Goal: Check status

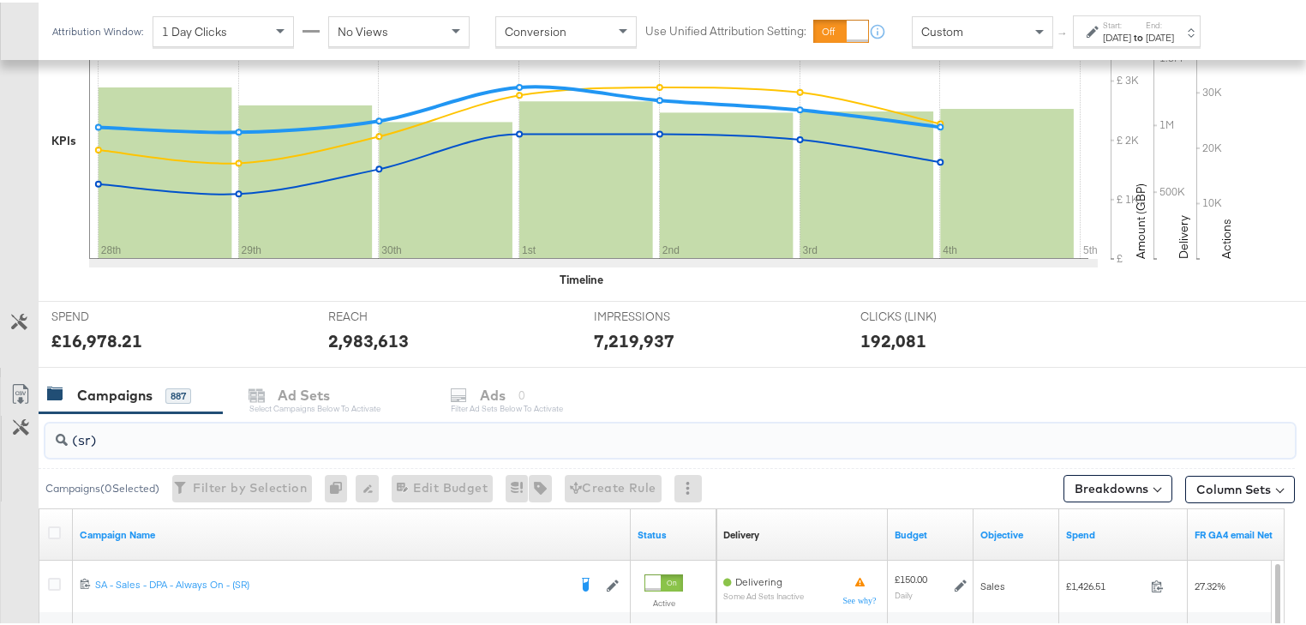
scroll to position [411, 0]
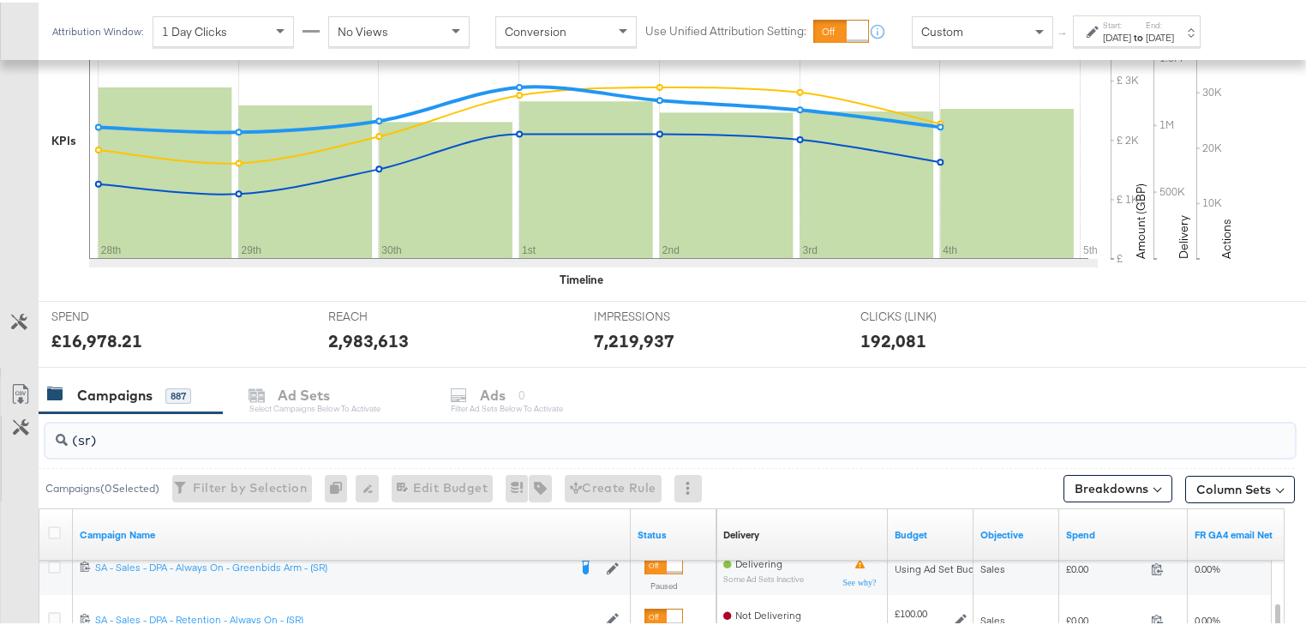
drag, startPoint x: 105, startPoint y: 444, endPoint x: 58, endPoint y: 429, distance: 49.3
click at [58, 429] on div "(sr)" at bounding box center [669, 438] width 1249 height 34
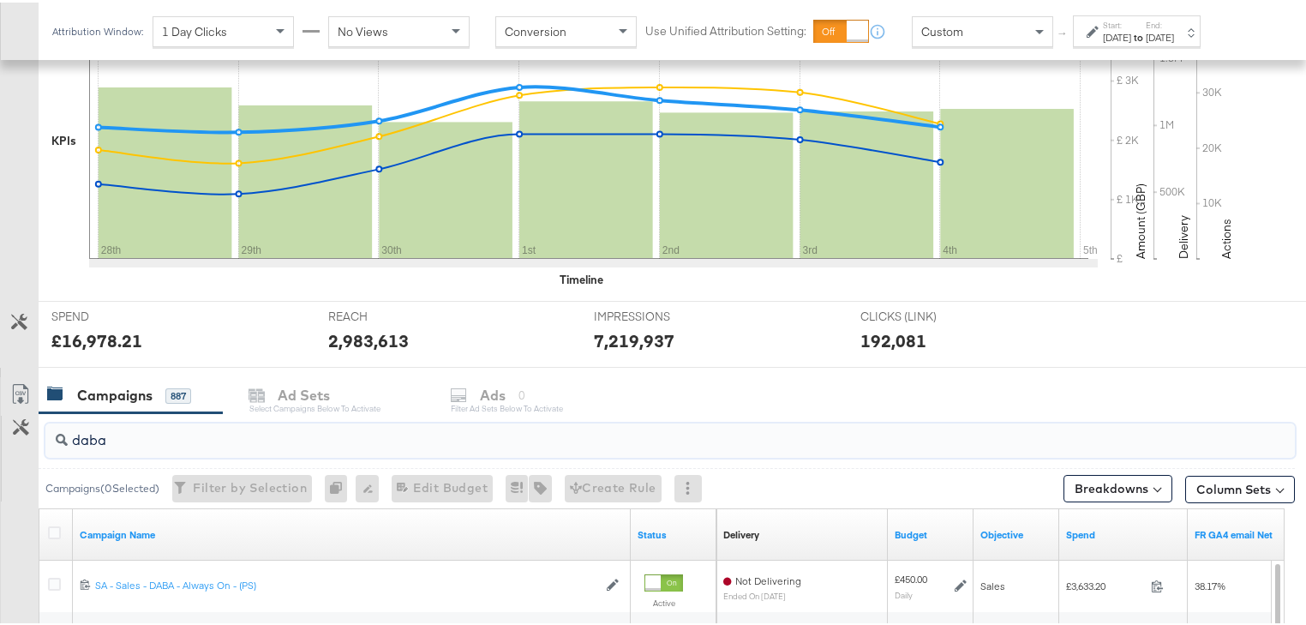
scroll to position [548, 0]
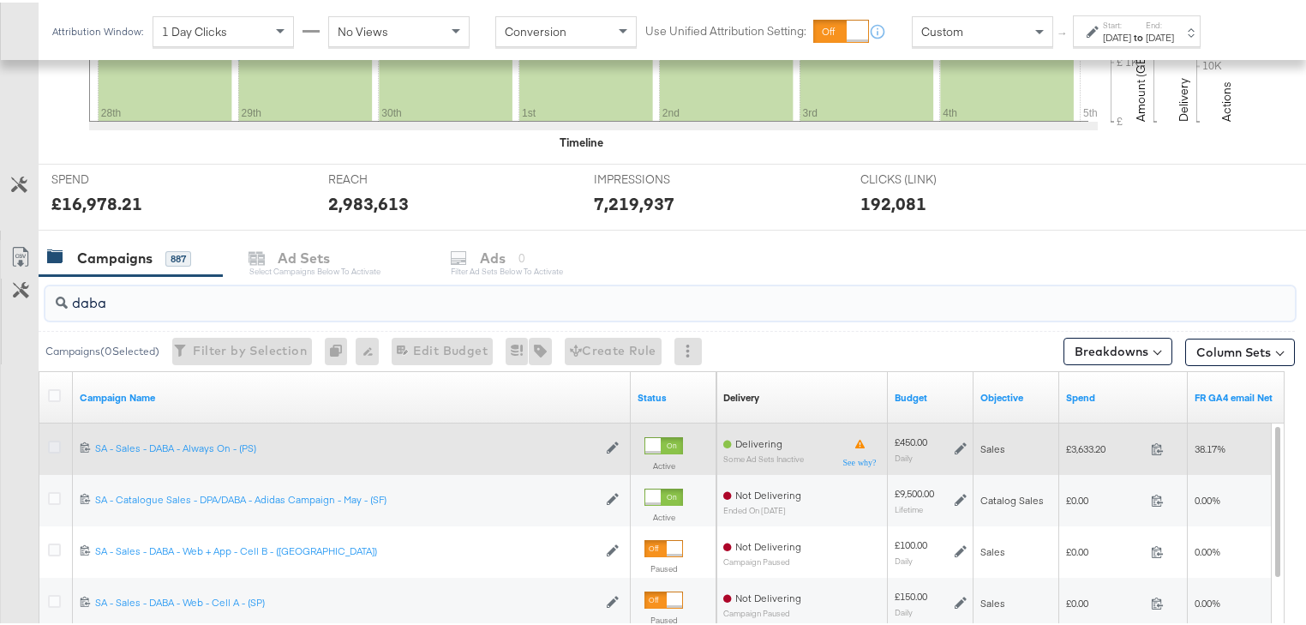
type input "daba"
click at [56, 439] on icon at bounding box center [54, 444] width 13 height 13
click at [0, 0] on input "checkbox" at bounding box center [0, 0] width 0 height 0
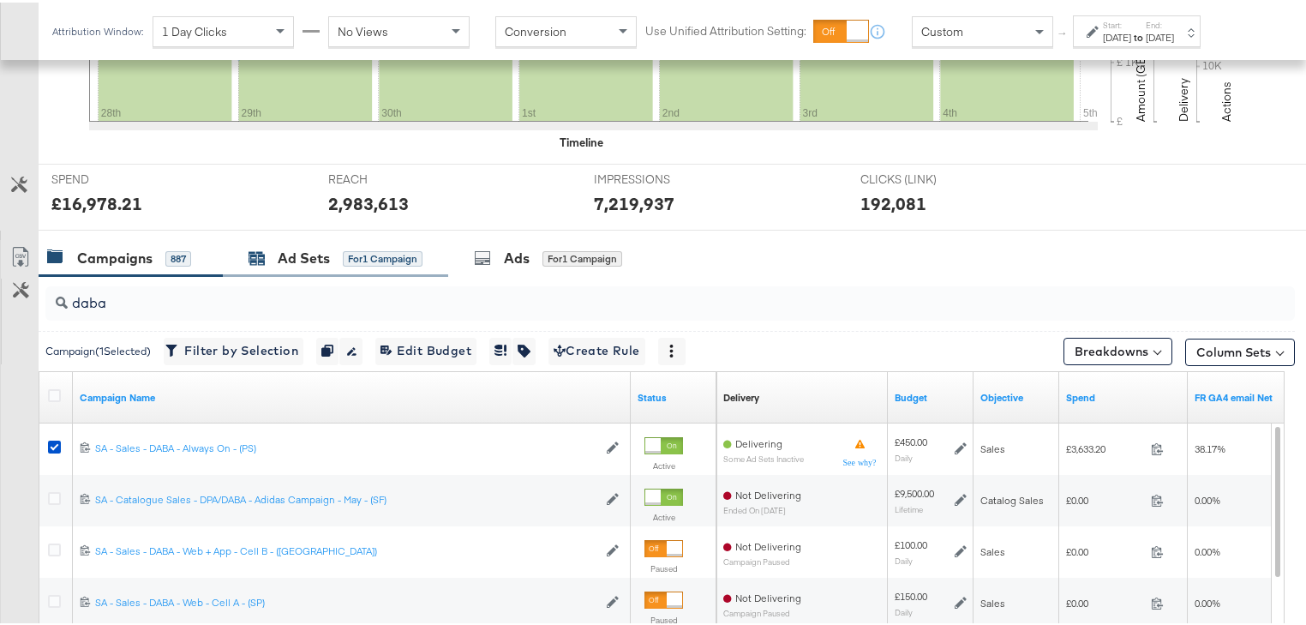
click at [295, 258] on div "Ad Sets" at bounding box center [304, 256] width 52 height 20
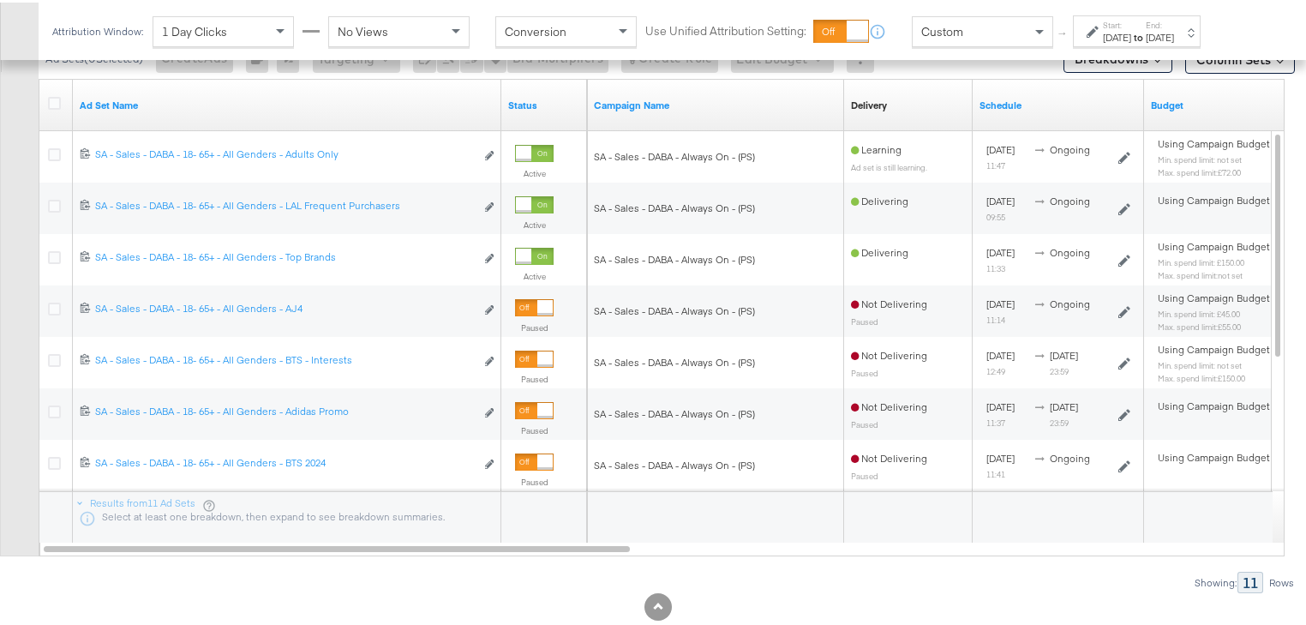
scroll to position [811, 0]
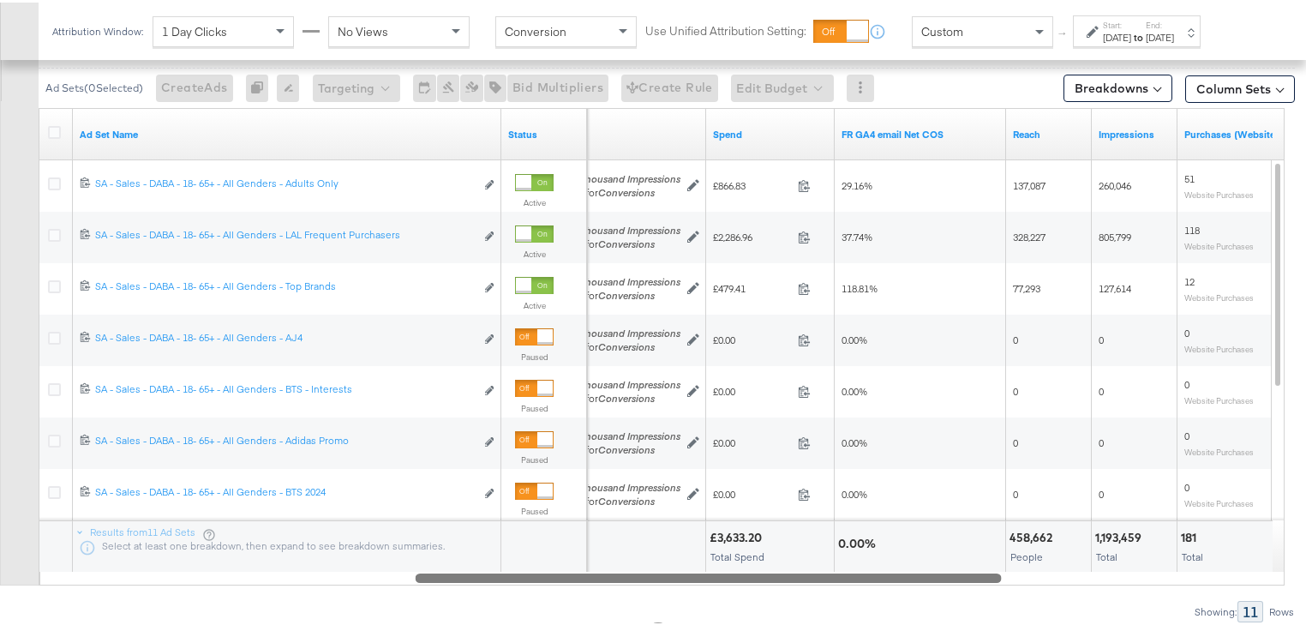
drag, startPoint x: 565, startPoint y: 575, endPoint x: 1015, endPoint y: 596, distance: 450.3
click at [1015, 596] on div "Ad Sets ( 0 Selected) Create Ads At least one ad set must be selected 0 Rename …" at bounding box center [647, 314] width 1294 height 609
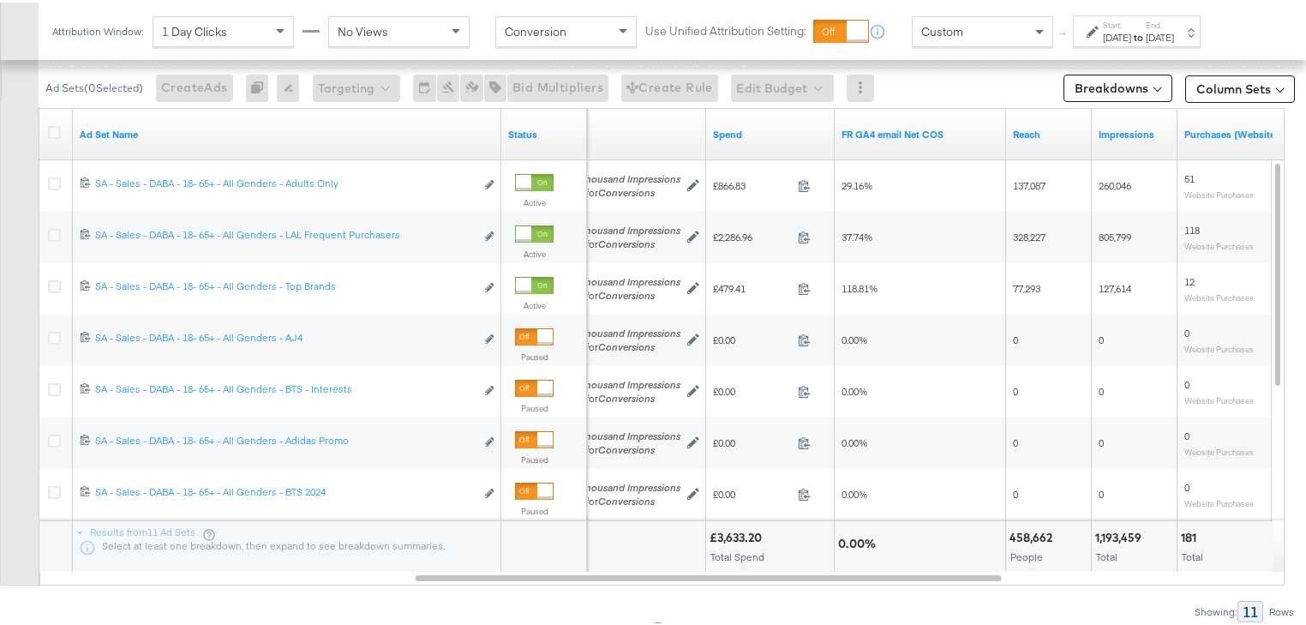
click at [1131, 33] on div "[DATE]" at bounding box center [1117, 35] width 28 height 14
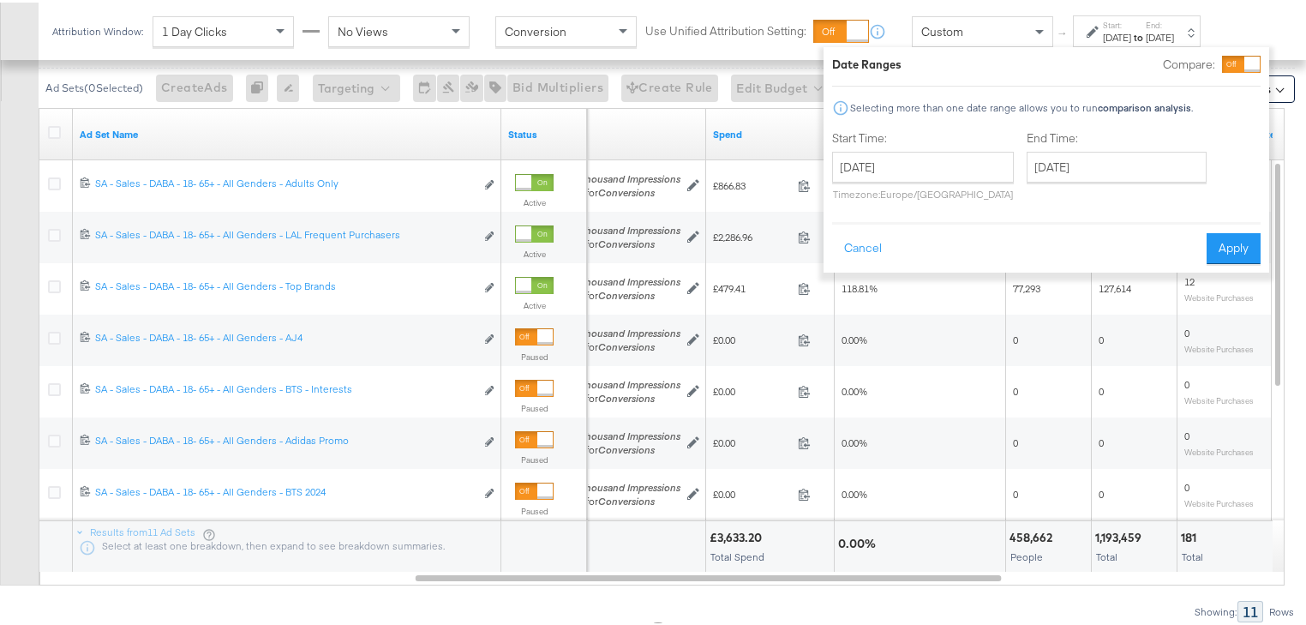
click at [1131, 33] on div "[DATE]" at bounding box center [1117, 35] width 28 height 14
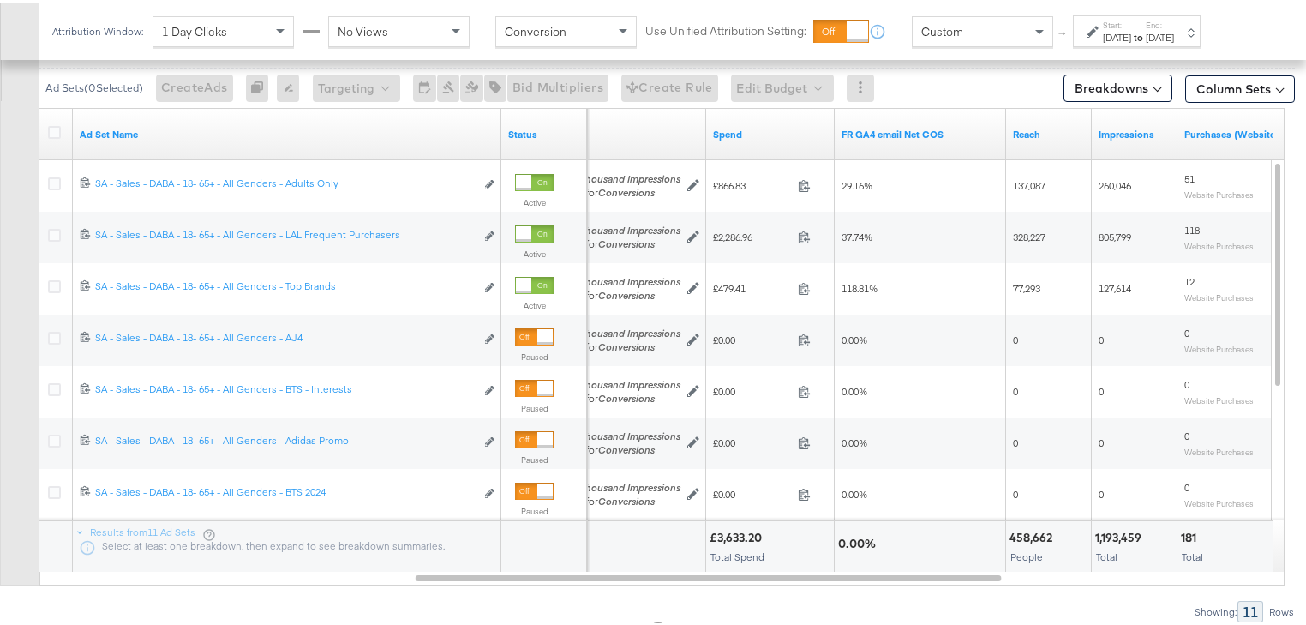
click at [1145, 30] on strong "to" at bounding box center [1138, 34] width 15 height 13
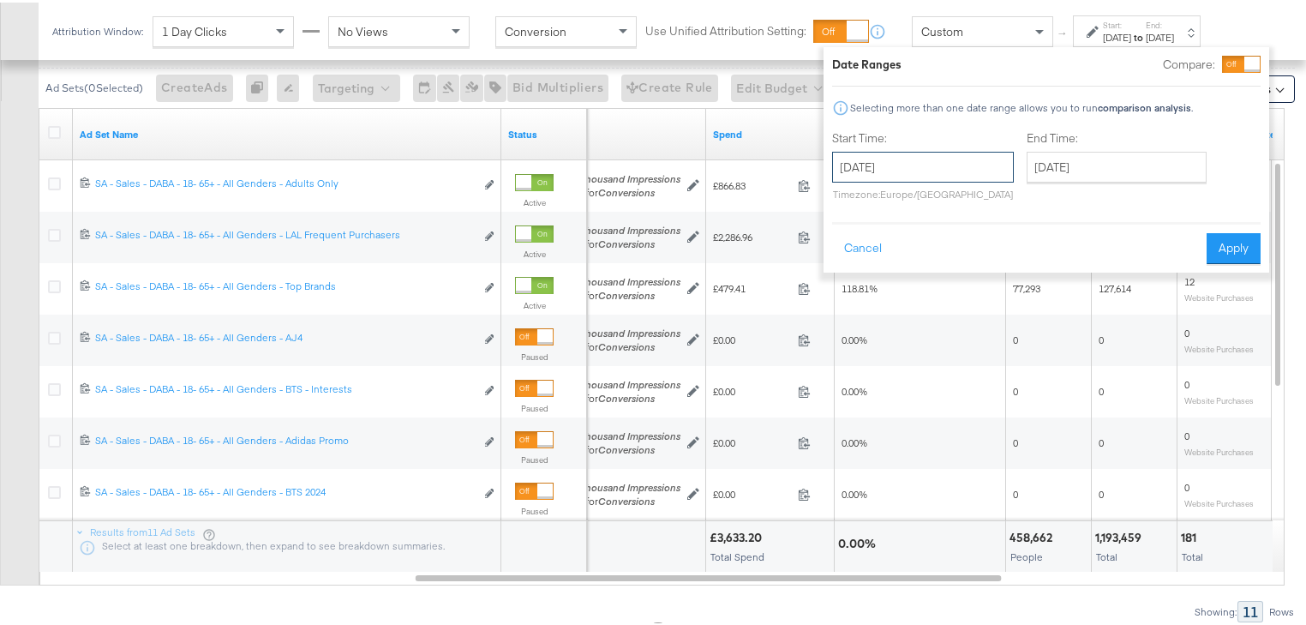
click at [948, 175] on input "[DATE]" at bounding box center [923, 164] width 182 height 31
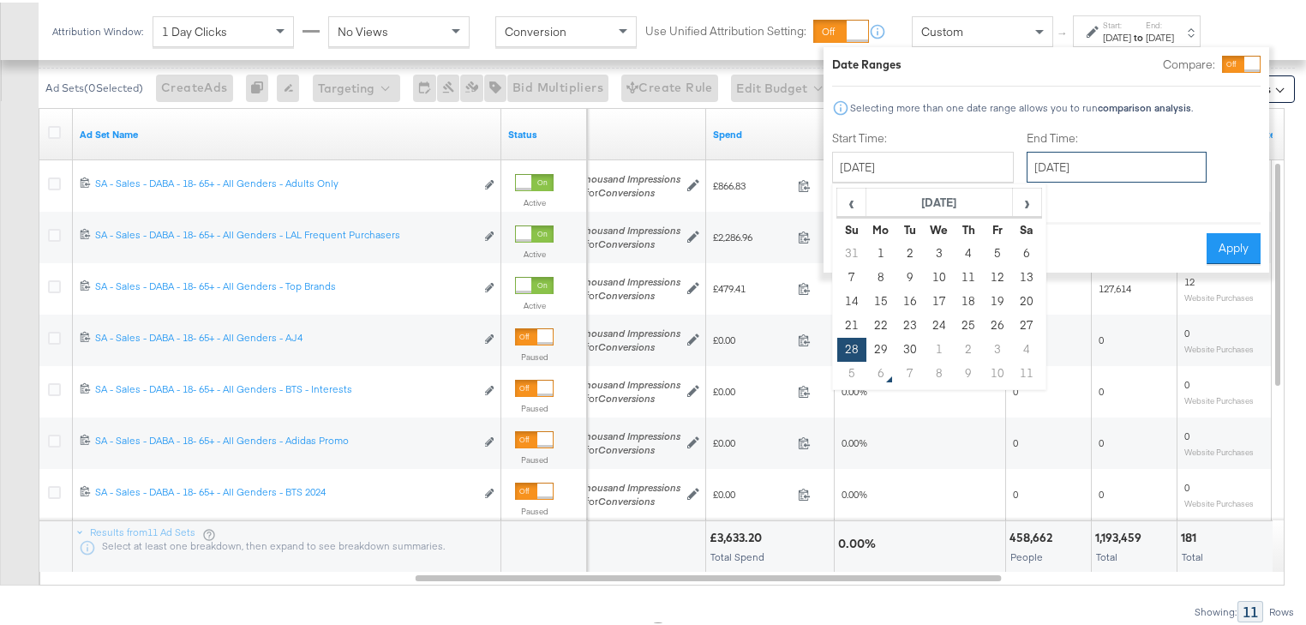
click at [1159, 178] on input "[DATE]" at bounding box center [1116, 164] width 180 height 31
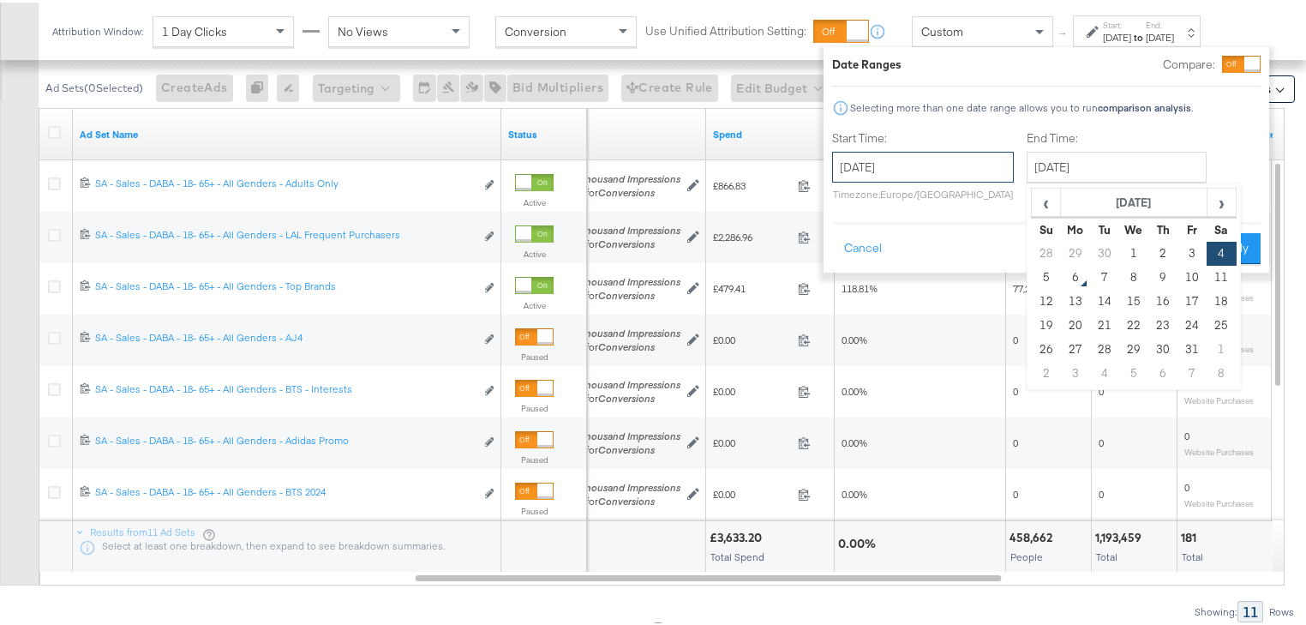
click at [972, 170] on input "[DATE]" at bounding box center [923, 164] width 182 height 31
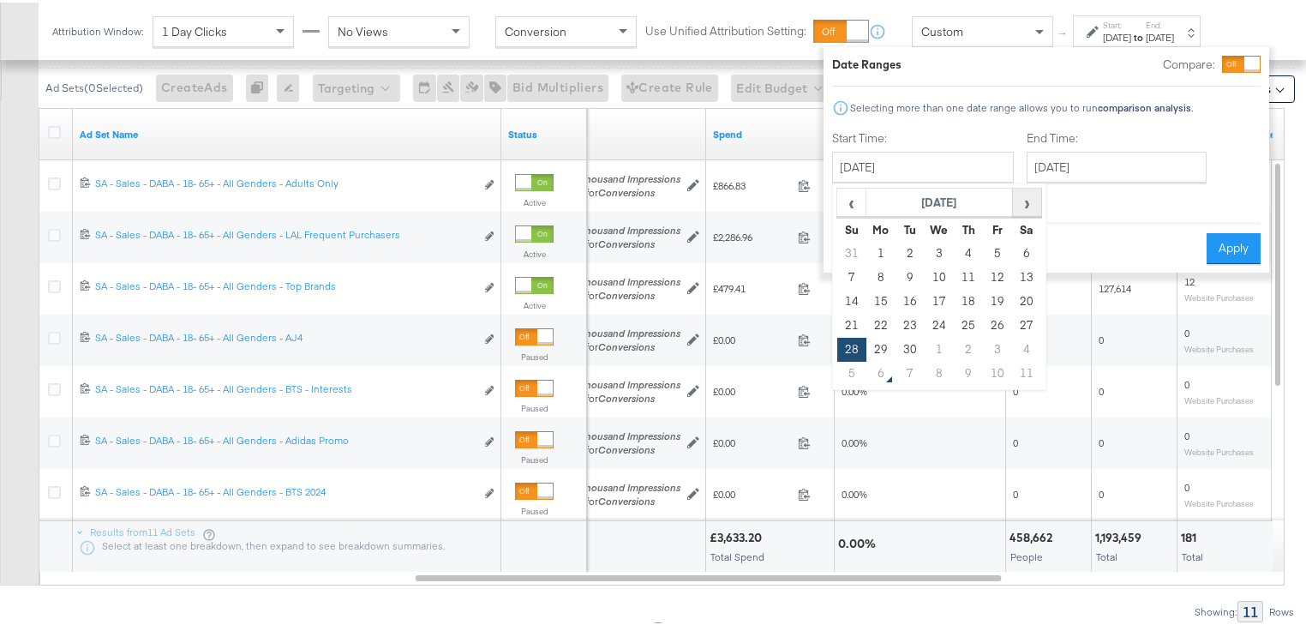
click at [1025, 206] on span "›" at bounding box center [1026, 200] width 27 height 26
click at [846, 272] on td "5" at bounding box center [851, 275] width 29 height 24
type input "[DATE]"
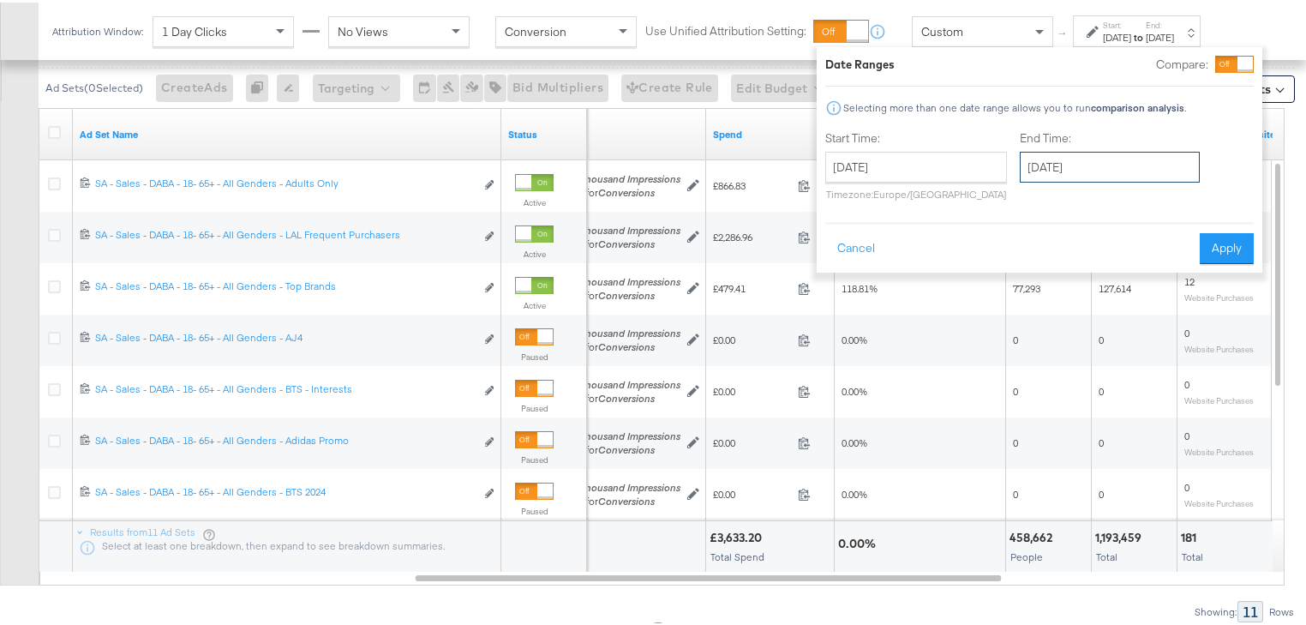
click at [1154, 167] on input "[DATE]" at bounding box center [1109, 164] width 180 height 31
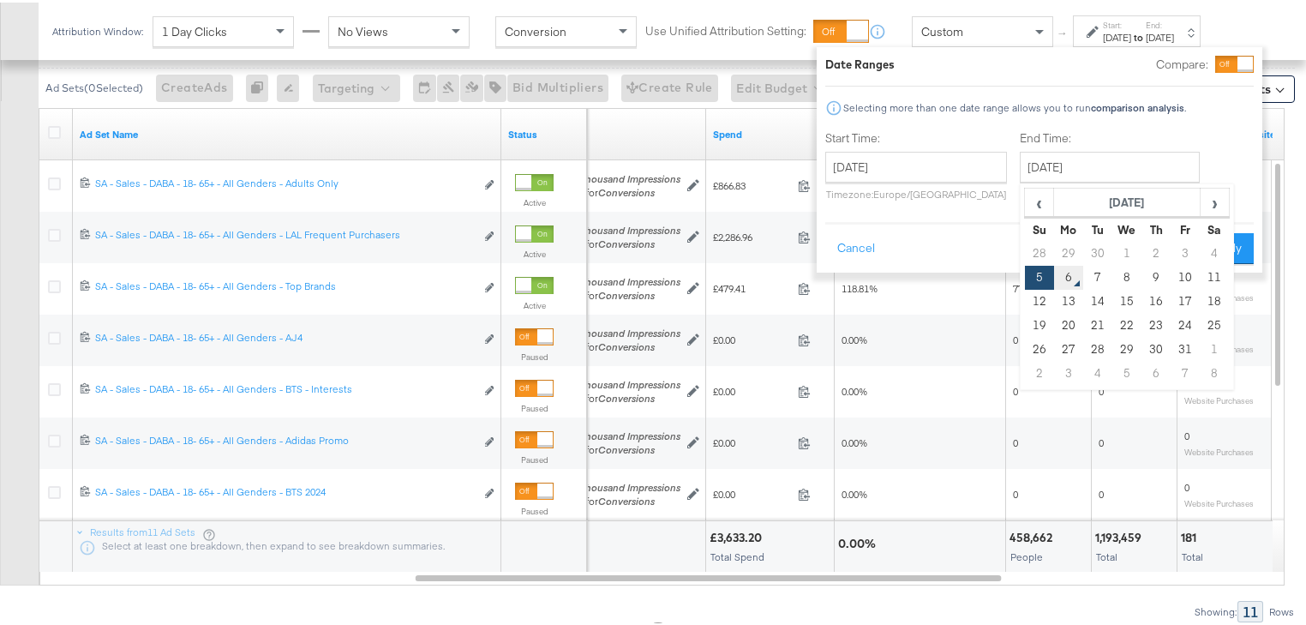
click at [1062, 274] on td "6" at bounding box center [1068, 275] width 29 height 24
type input "[DATE]"
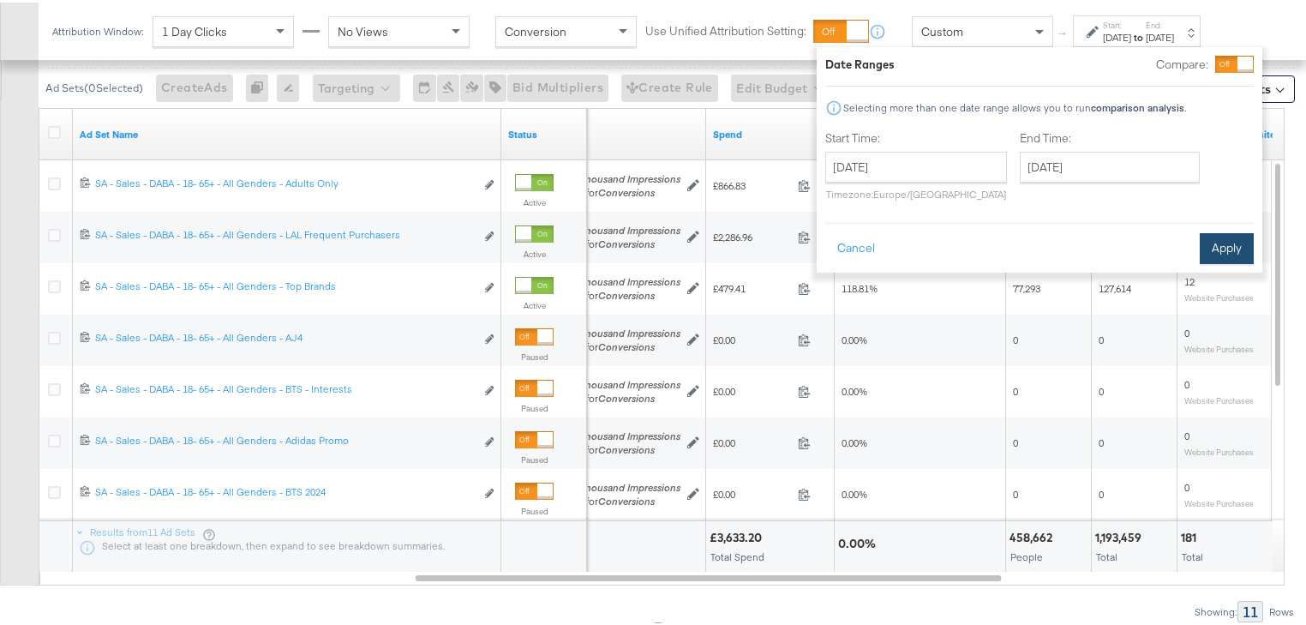
click at [1217, 245] on button "Apply" at bounding box center [1226, 245] width 54 height 31
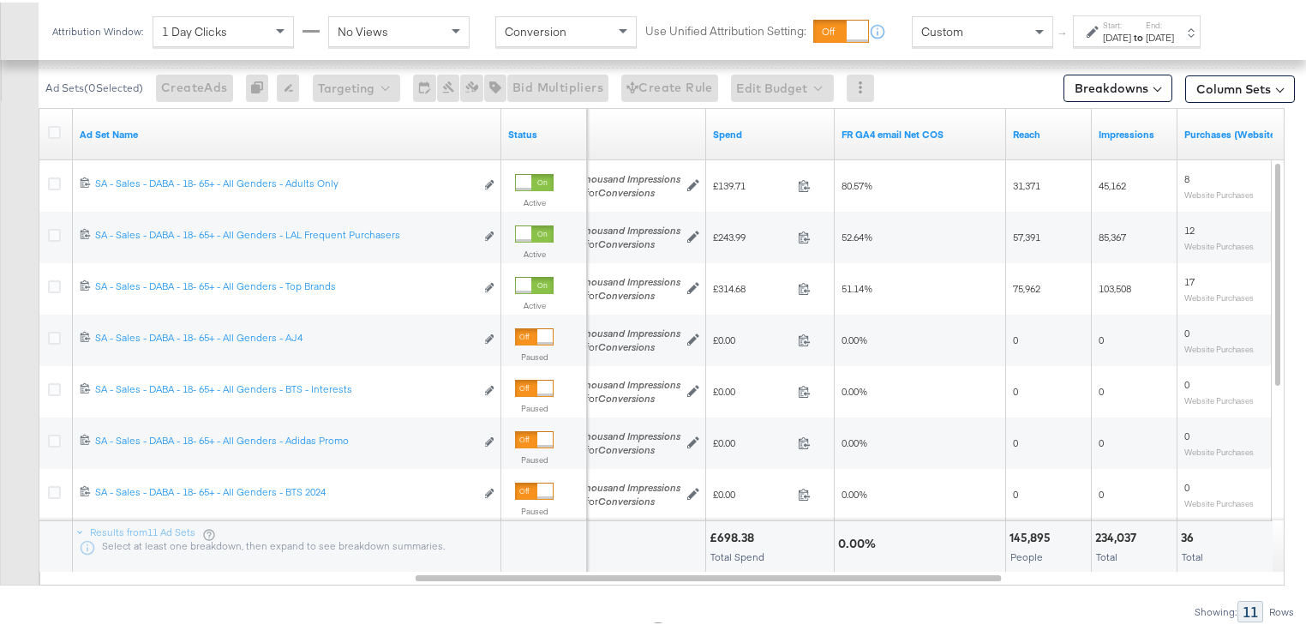
click at [1174, 37] on div "[DATE]" at bounding box center [1159, 35] width 28 height 14
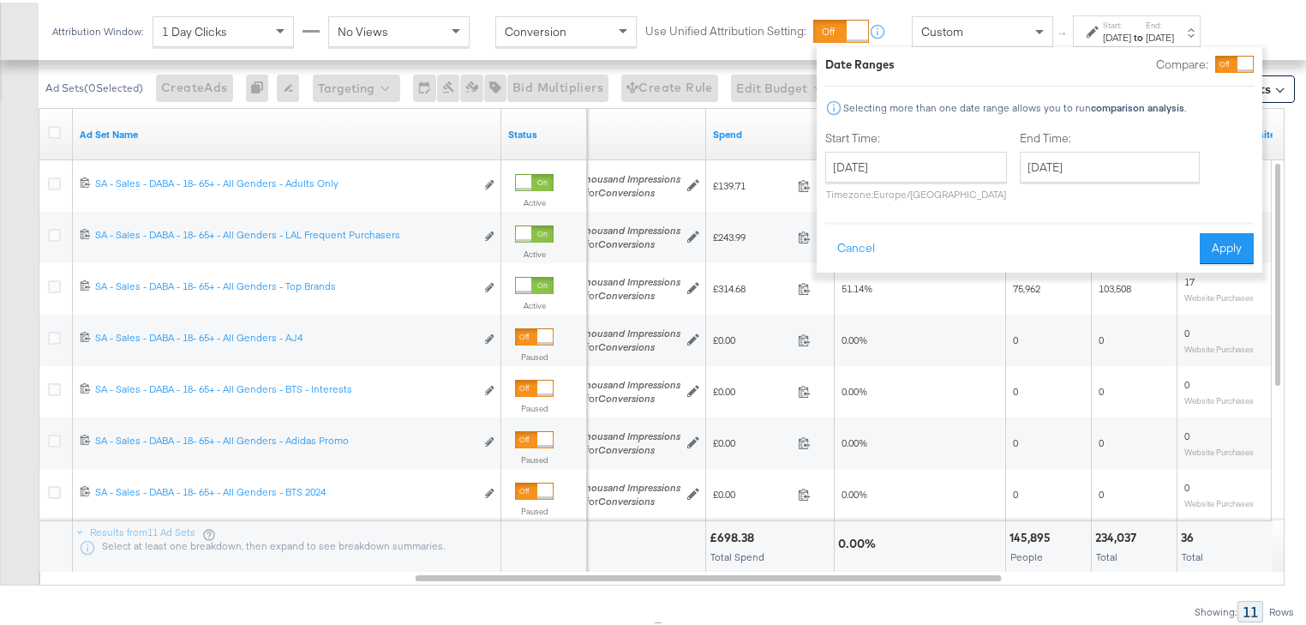
click at [1174, 36] on div "[DATE]" at bounding box center [1159, 35] width 28 height 14
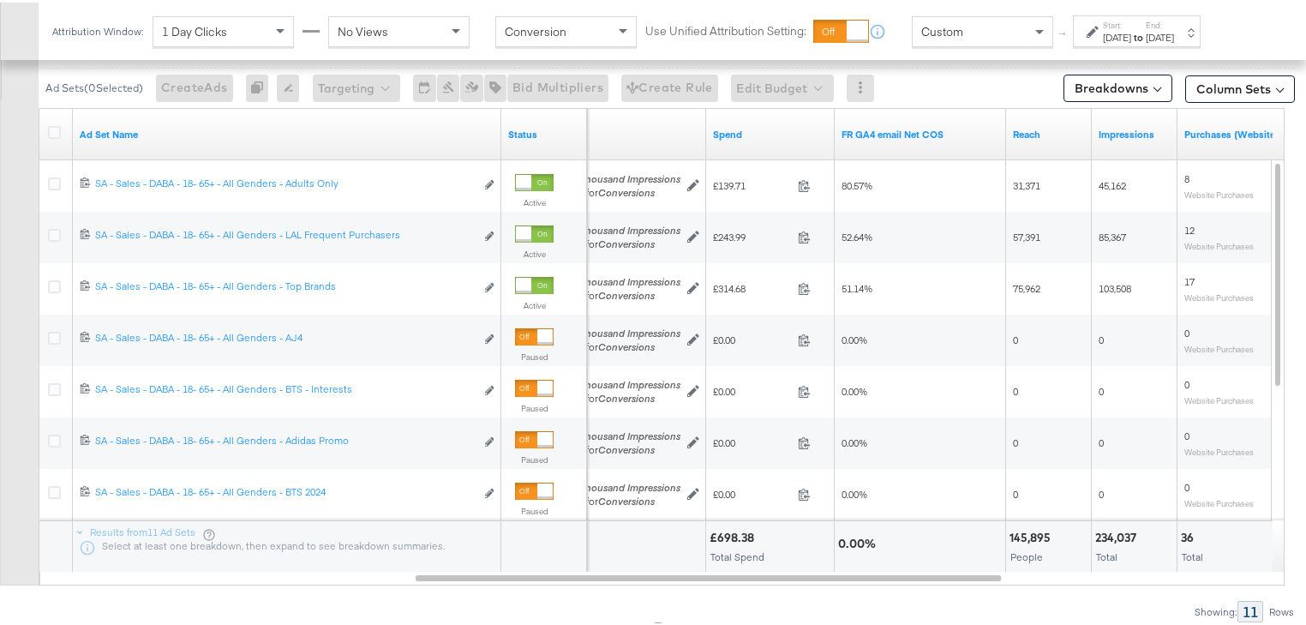
click at [1174, 36] on div "[DATE]" at bounding box center [1159, 35] width 28 height 14
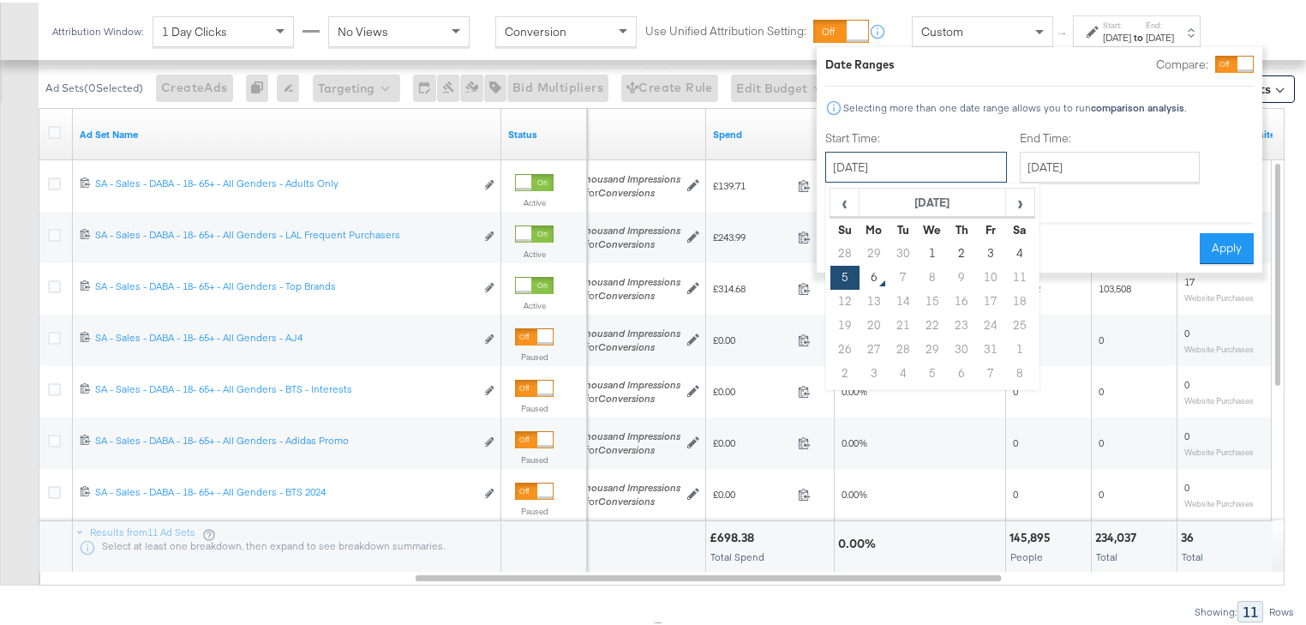
click at [963, 160] on input "[DATE]" at bounding box center [916, 164] width 182 height 31
click at [840, 246] on td "28" at bounding box center [844, 251] width 29 height 24
type input "[DATE]"
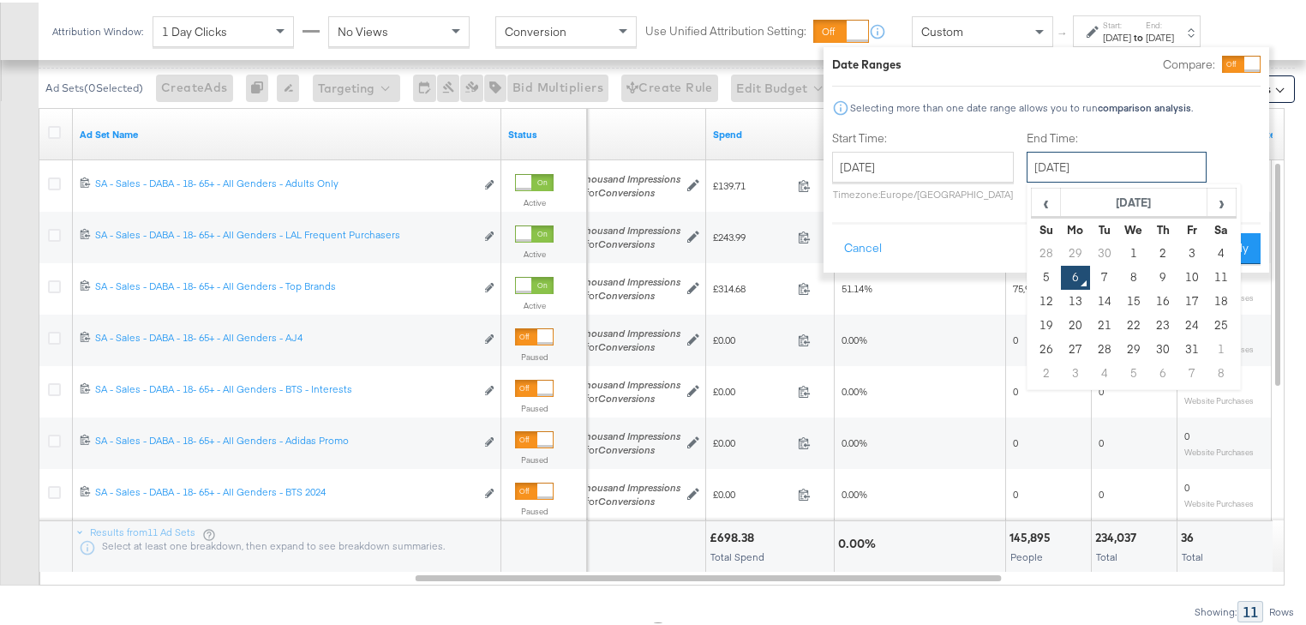
click at [1164, 157] on input "[DATE]" at bounding box center [1116, 164] width 180 height 31
click at [1216, 251] on td "4" at bounding box center [1220, 251] width 29 height 24
type input "[DATE]"
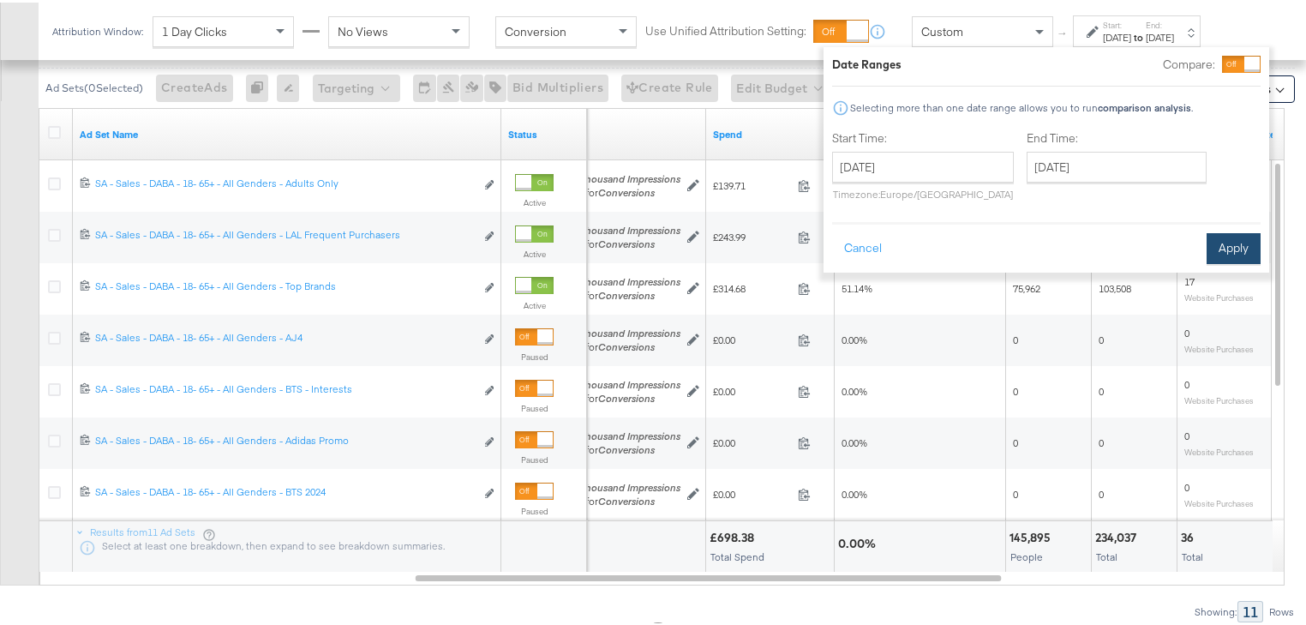
click at [1238, 242] on button "Apply" at bounding box center [1233, 245] width 54 height 31
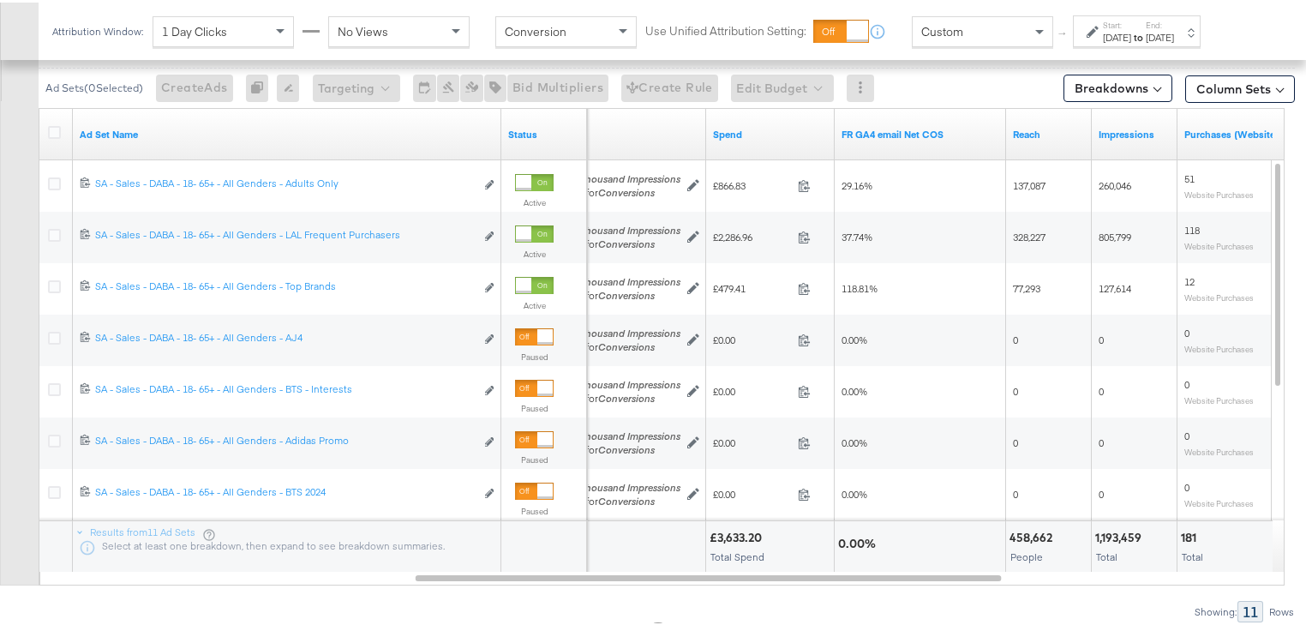
click at [1175, 3] on div "Attribution Window: 1 Day Clicks No Views Conversion Use Unified Attribution Se…" at bounding box center [630, 28] width 1183 height 57
click at [1175, 41] on div "Start: [DATE] to End: [DATE]" at bounding box center [1137, 29] width 128 height 32
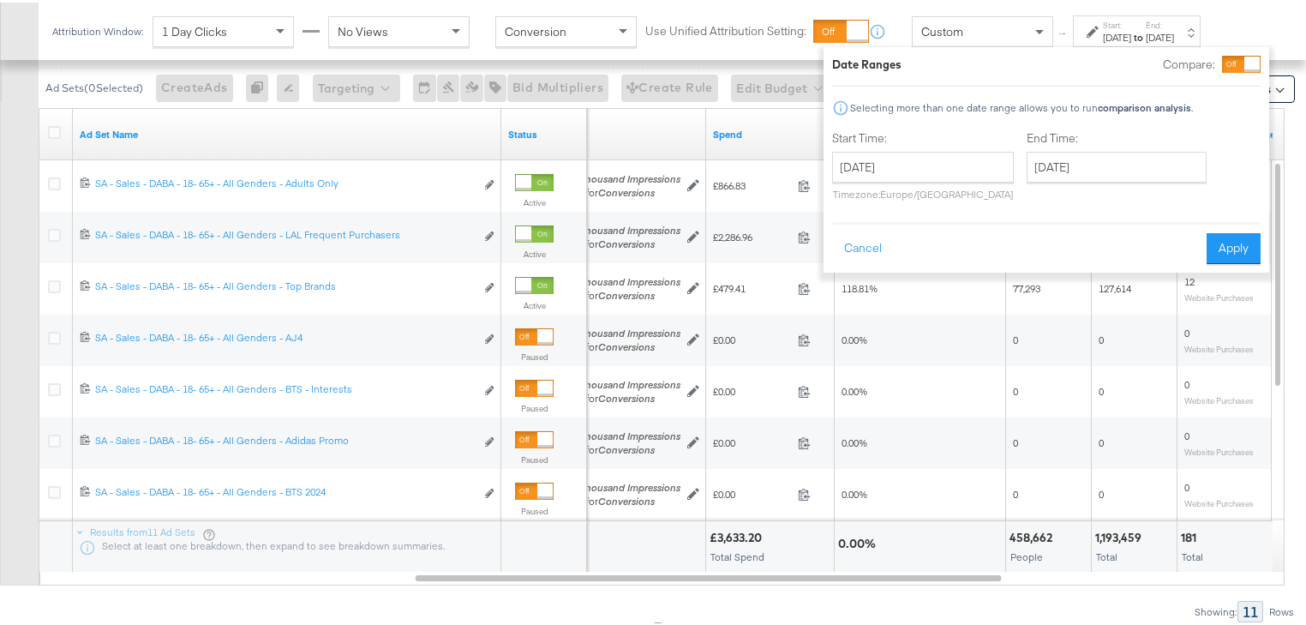
click at [768, 1] on div "Attribution Window: 1 Day Clicks No Views Conversion Use Unified Attribution Se…" at bounding box center [630, 28] width 1183 height 57
click at [858, 240] on button "Cancel" at bounding box center [863, 245] width 62 height 31
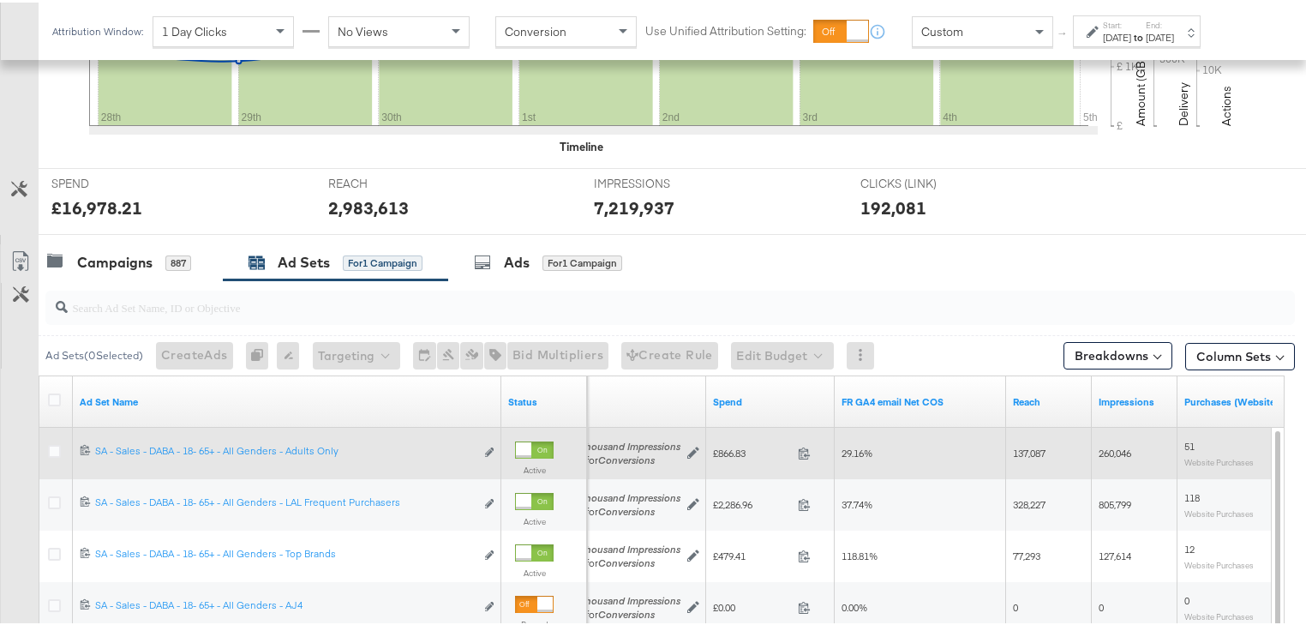
scroll to position [685, 0]
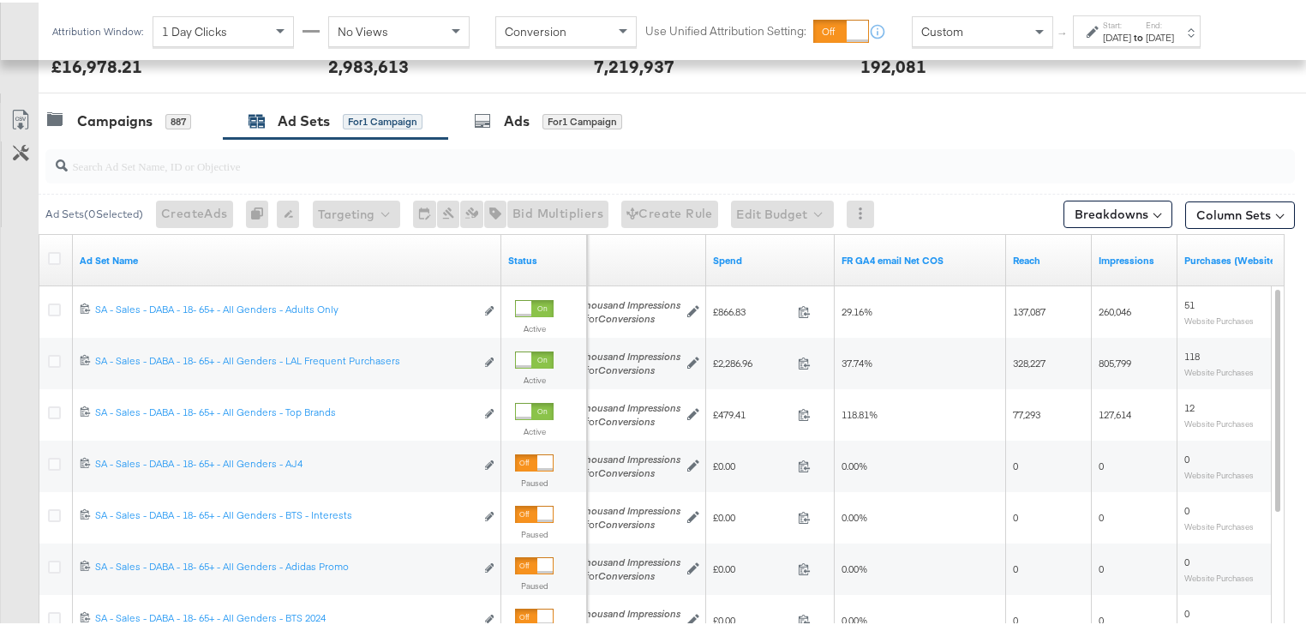
click at [1167, 22] on div "Start: [DATE] to End: [DATE]" at bounding box center [1138, 29] width 71 height 25
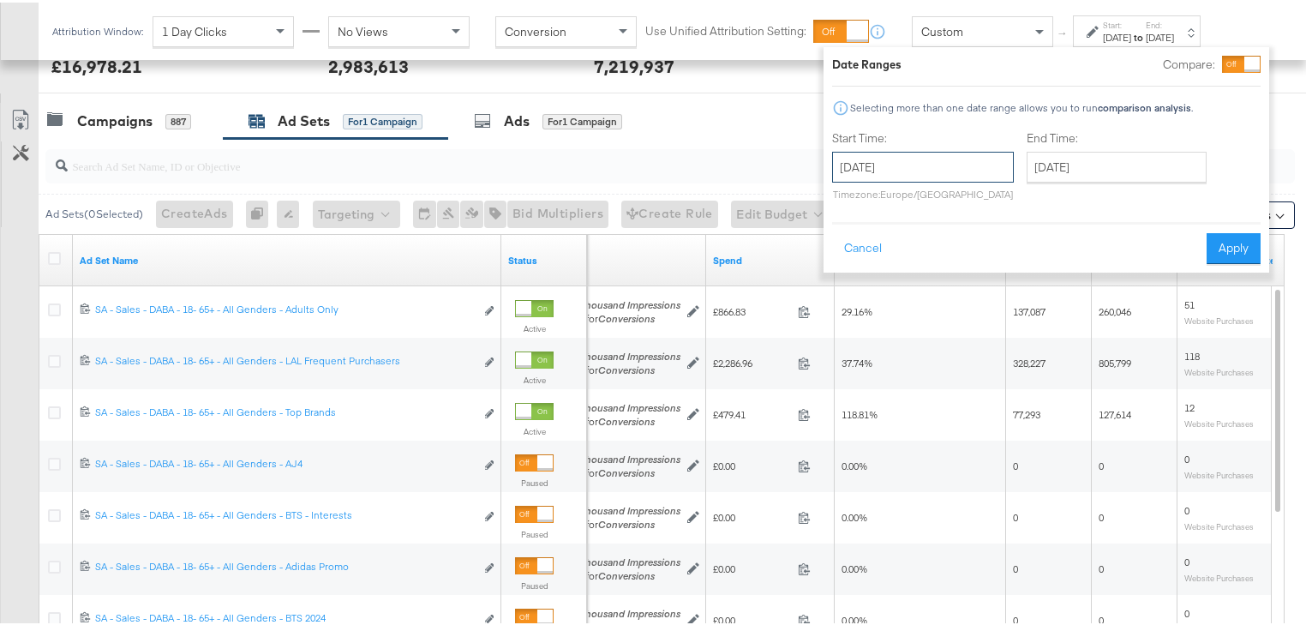
click at [984, 158] on input "[DATE]" at bounding box center [923, 164] width 182 height 31
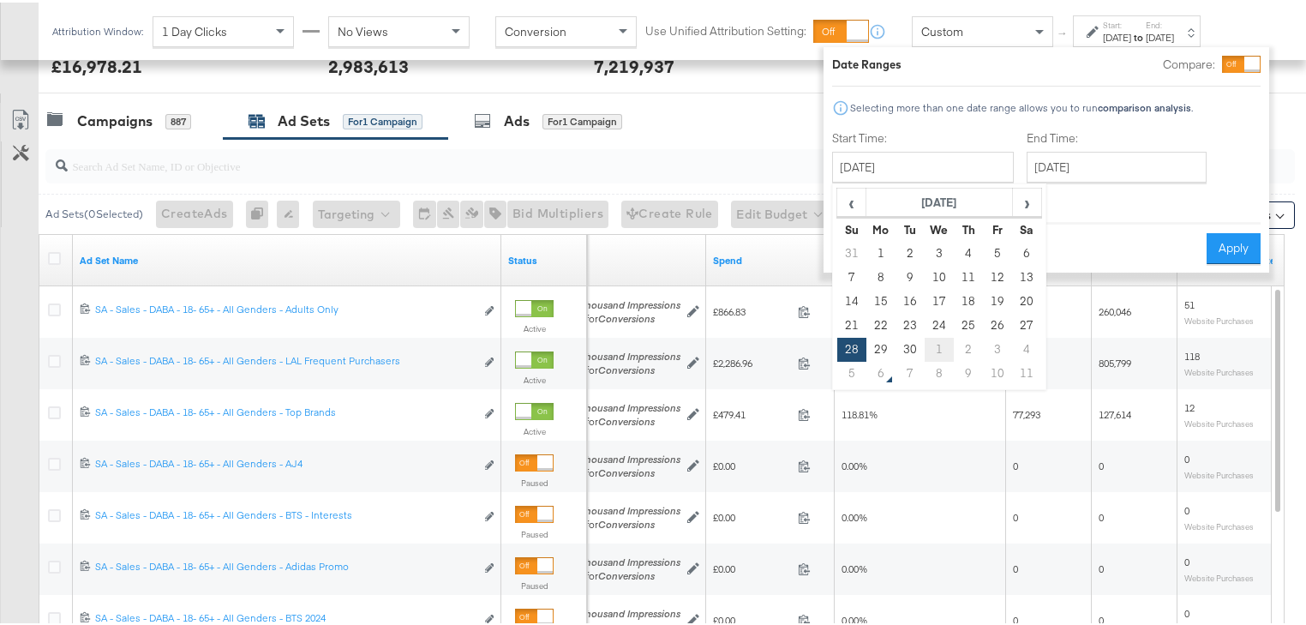
click at [935, 350] on td "1" at bounding box center [938, 347] width 29 height 24
type input "[DATE]"
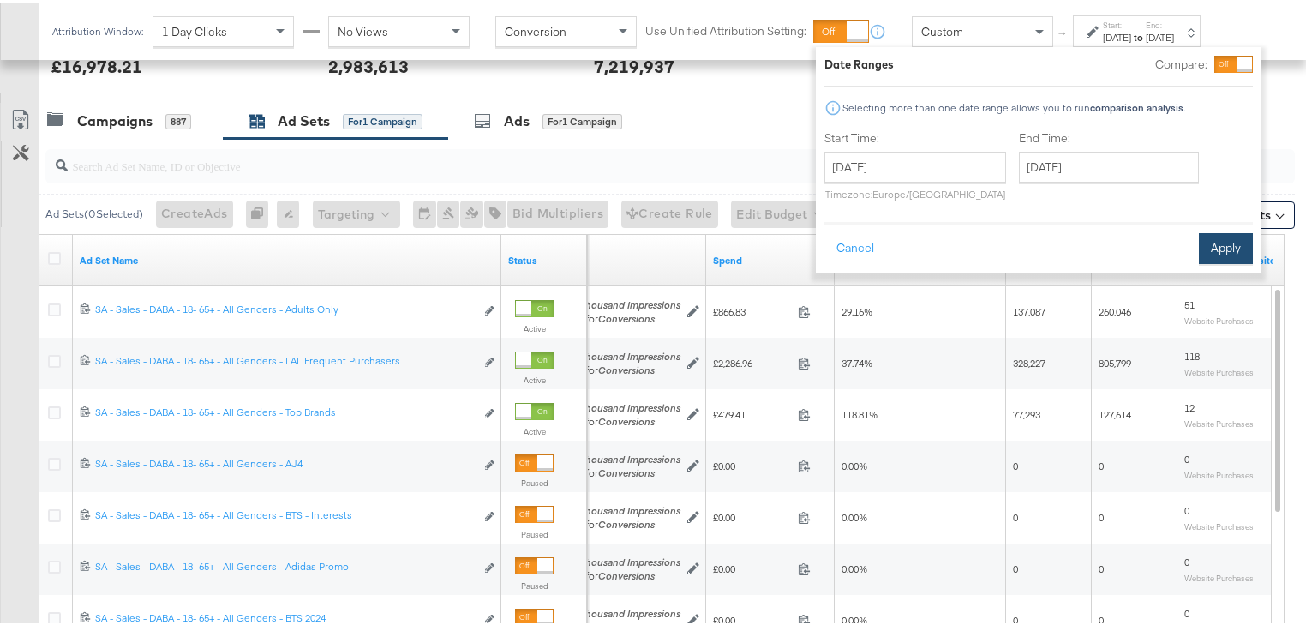
click at [1233, 242] on button "Apply" at bounding box center [1226, 245] width 54 height 31
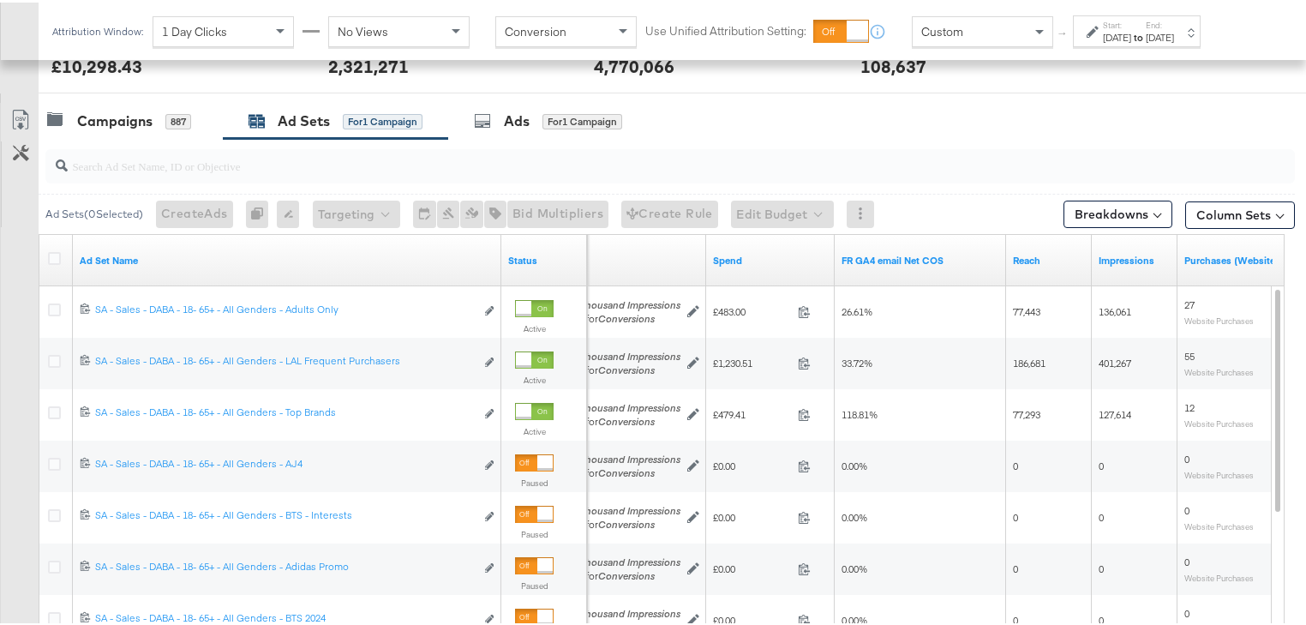
click at [1174, 25] on label "End:" at bounding box center [1159, 22] width 28 height 11
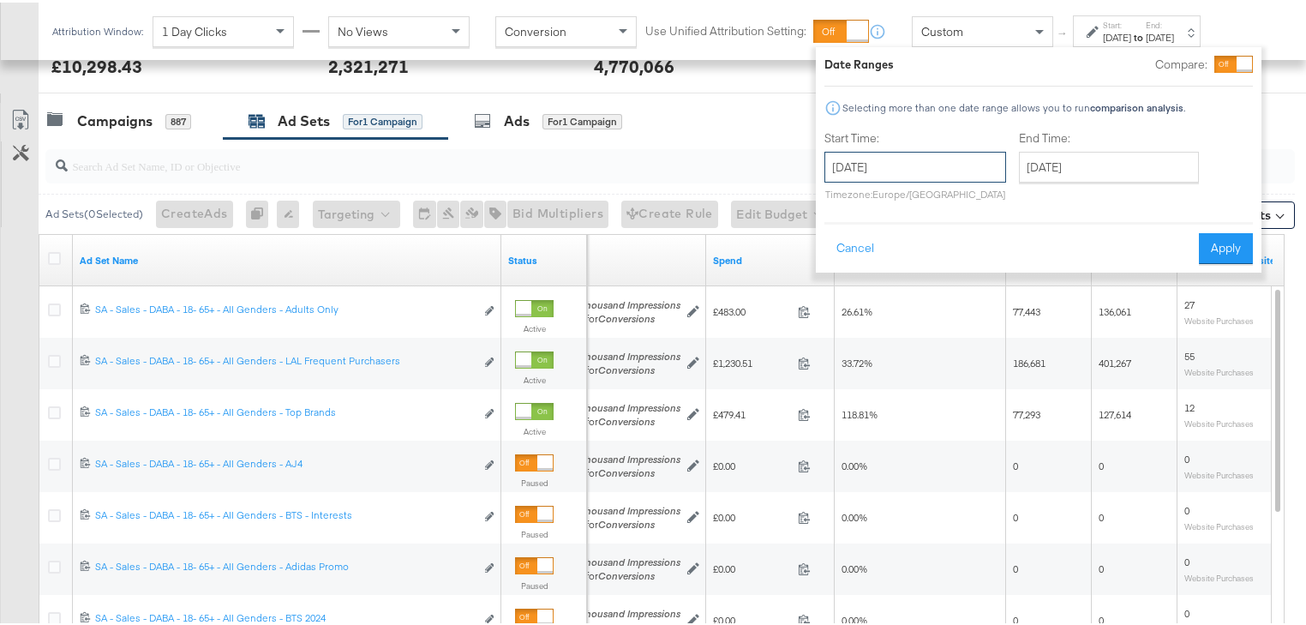
drag, startPoint x: 899, startPoint y: 168, endPoint x: 901, endPoint y: 182, distance: 14.8
click at [900, 167] on input "[DATE]" at bounding box center [915, 164] width 182 height 31
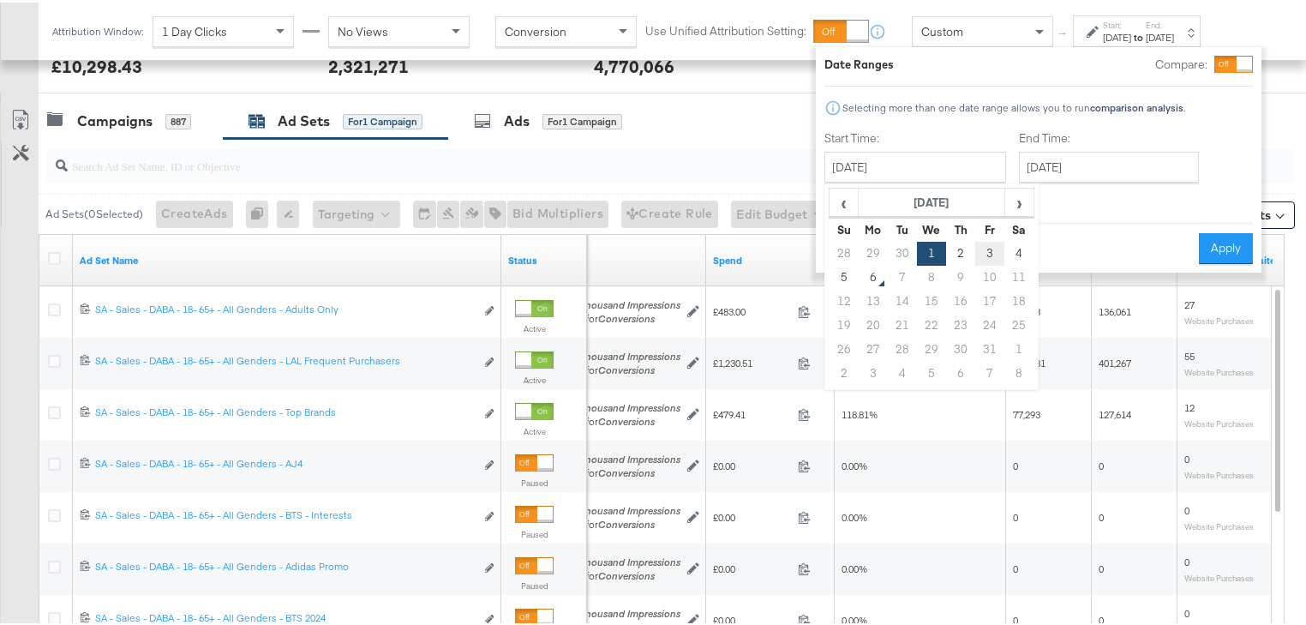
click at [990, 248] on td "3" at bounding box center [989, 251] width 29 height 24
type input "[DATE]"
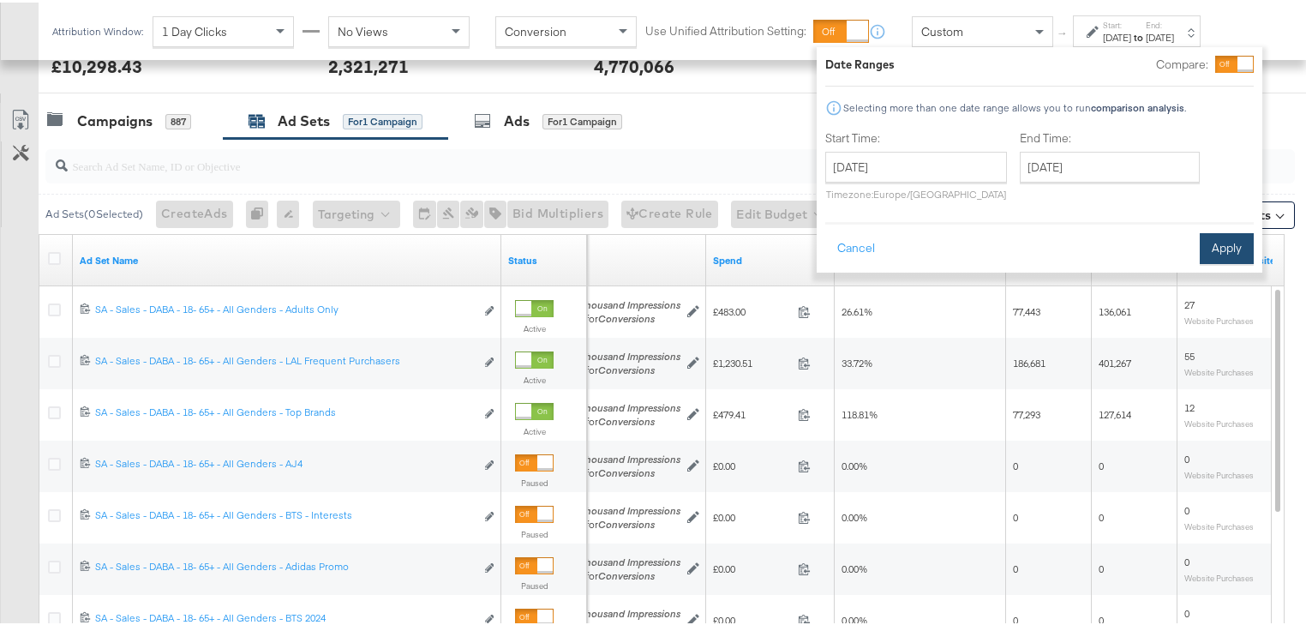
click at [1210, 240] on button "Apply" at bounding box center [1226, 245] width 54 height 31
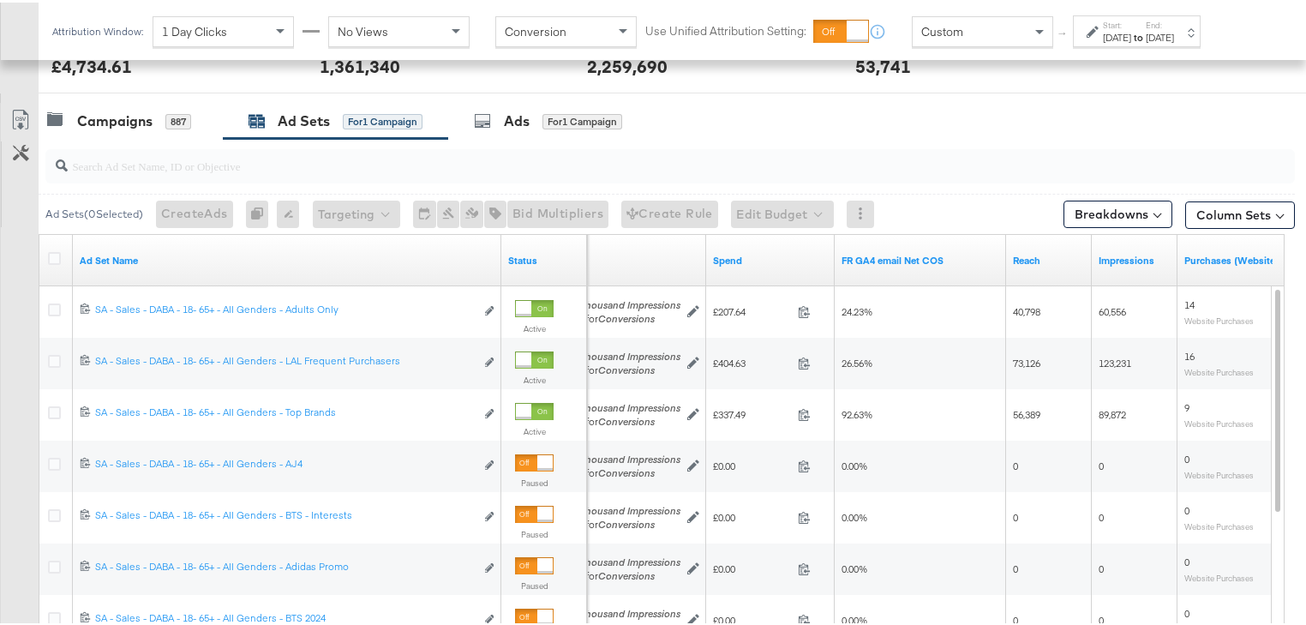
click at [1145, 34] on strong "to" at bounding box center [1138, 34] width 15 height 13
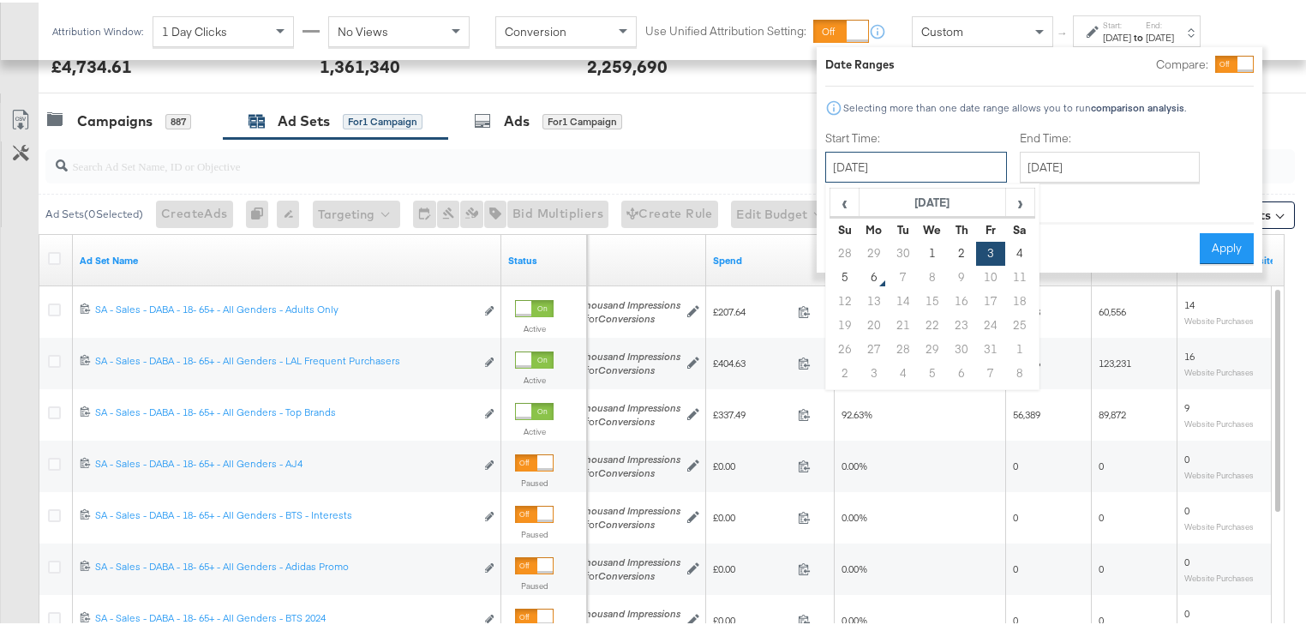
click at [862, 172] on input "[DATE]" at bounding box center [916, 164] width 182 height 31
click at [836, 244] on td "28" at bounding box center [844, 251] width 29 height 24
type input "[DATE]"
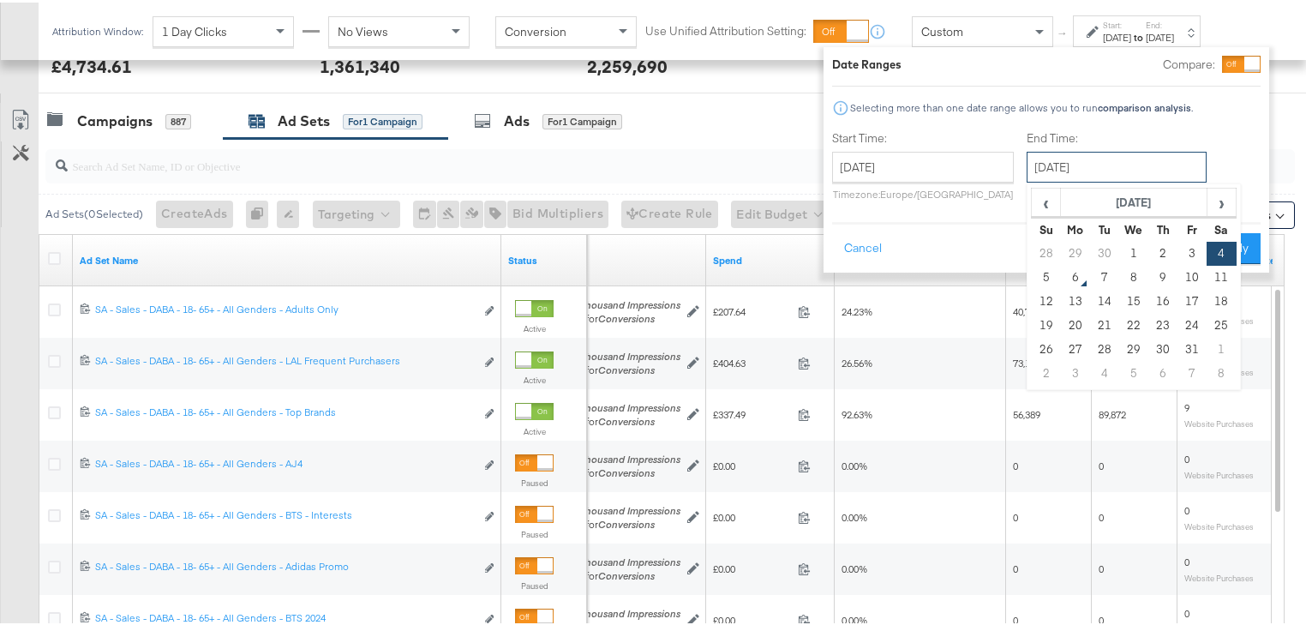
click at [1165, 168] on input "[DATE]" at bounding box center [1116, 164] width 180 height 31
click at [1236, 247] on div "‹ [DATE] › Su Mo Tu We Th Fr Sa 28 29 30 1 2 3 4 5 6 7 8 9 10 11 12 13 14 15 16…" at bounding box center [1133, 284] width 214 height 206
drag, startPoint x: 1247, startPoint y: 246, endPoint x: 984, endPoint y: 146, distance: 281.2
click at [1248, 247] on button "Apply" at bounding box center [1233, 245] width 54 height 31
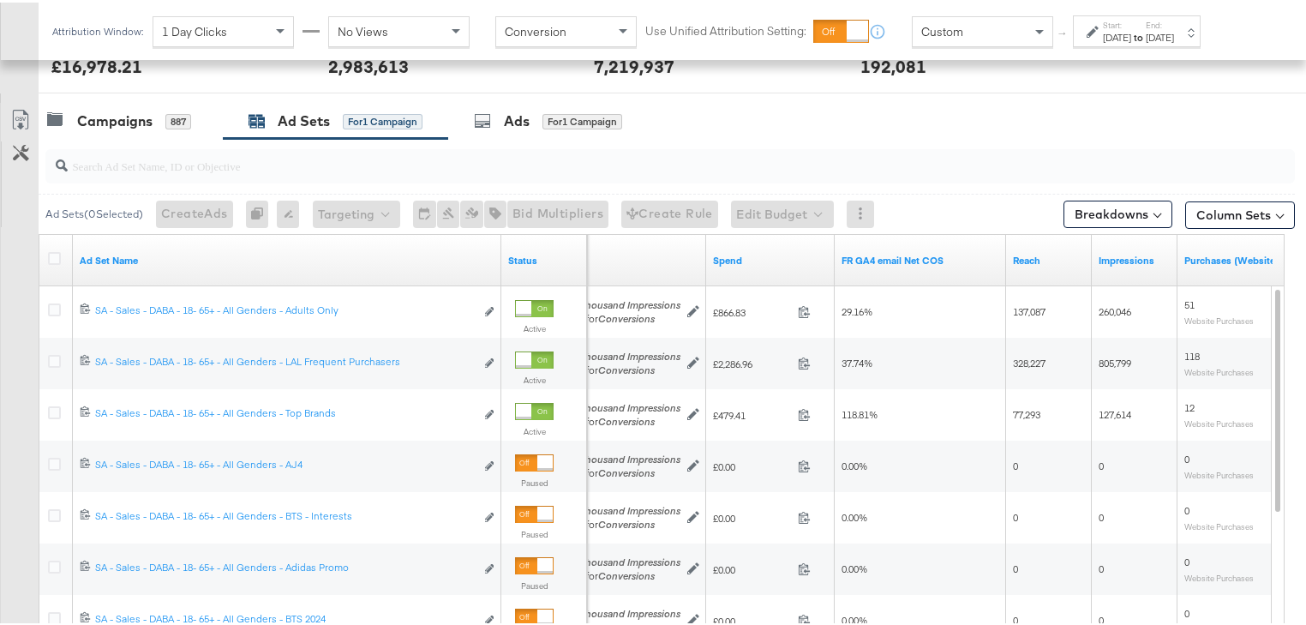
click at [1184, 46] on div "Attribution Window: 1 Day Clicks No Views Conversion Use Unified Attribution Se…" at bounding box center [630, 28] width 1183 height 57
click at [1174, 24] on div "Start: [DATE] to End: [DATE]" at bounding box center [1138, 29] width 71 height 25
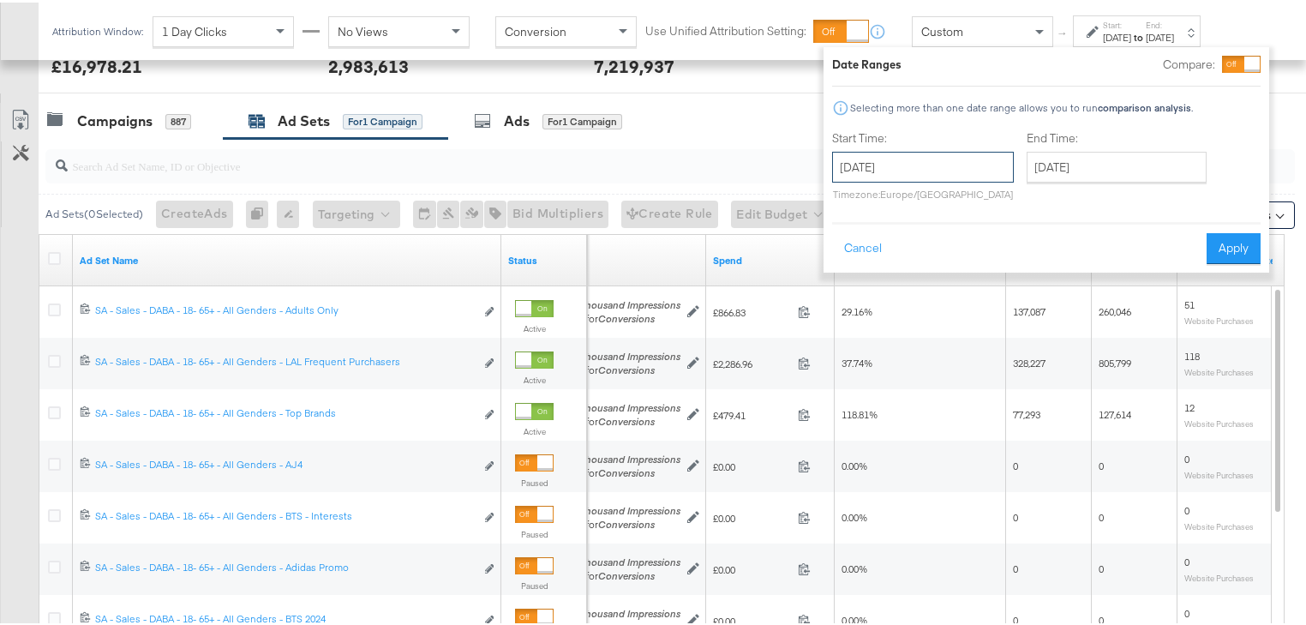
click at [918, 172] on input "[DATE]" at bounding box center [923, 164] width 182 height 31
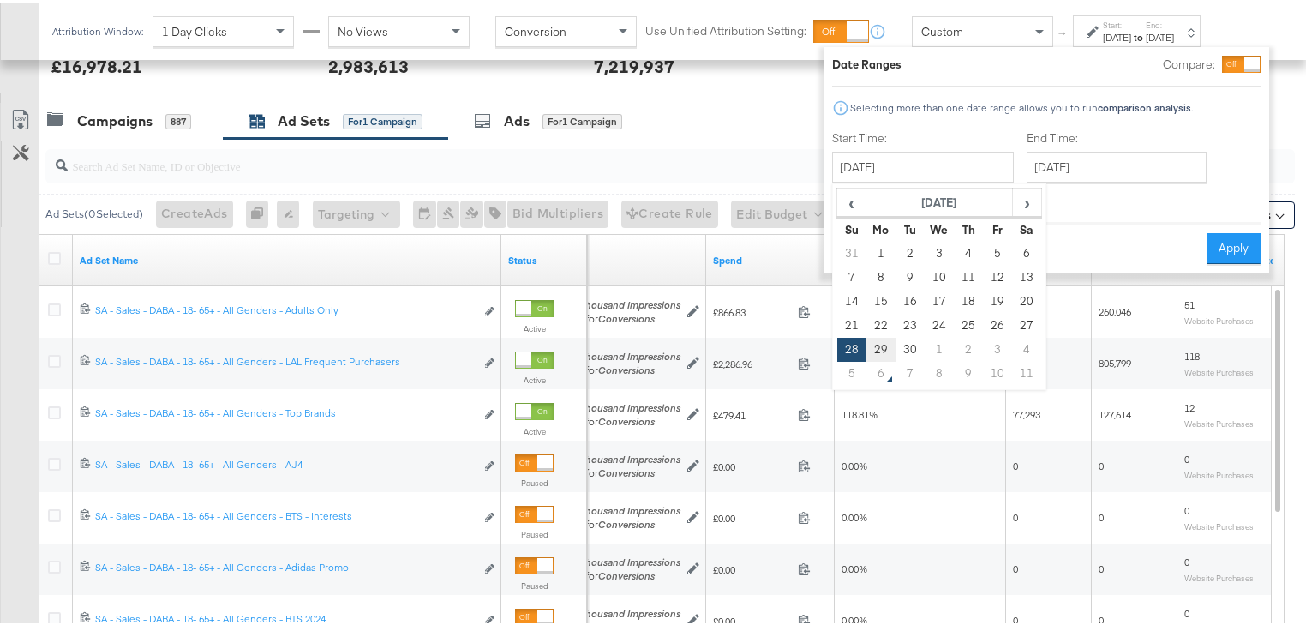
click at [879, 344] on td "29" at bounding box center [880, 347] width 29 height 24
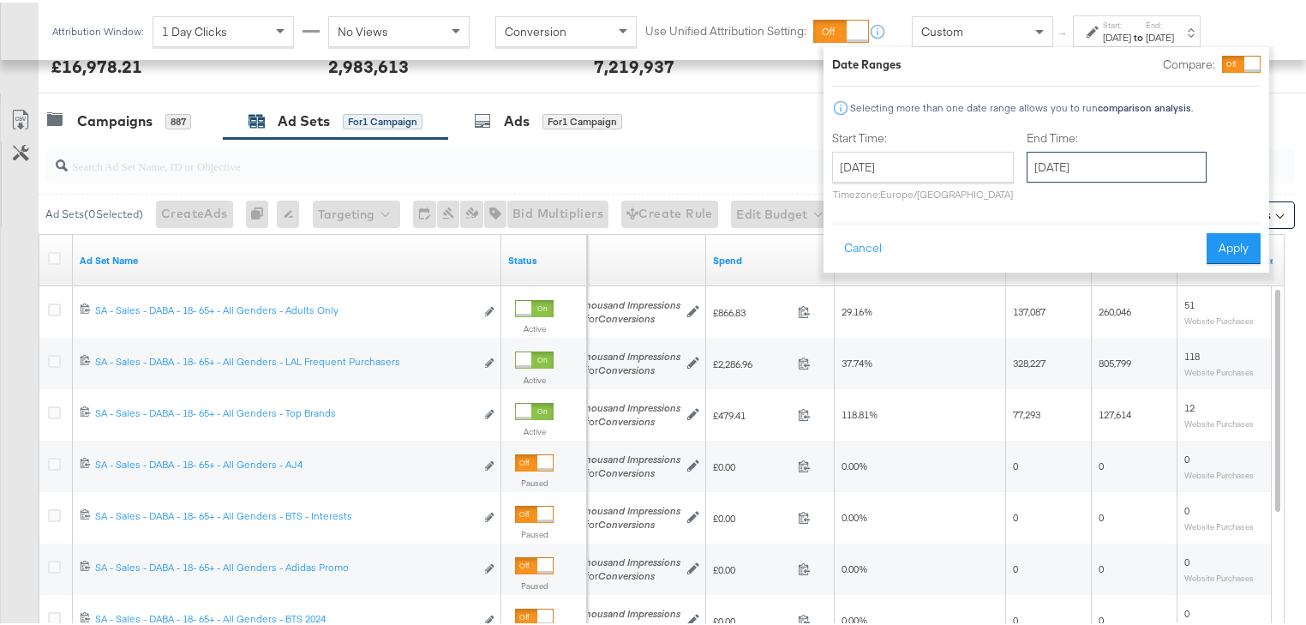
click at [1097, 161] on input "[DATE]" at bounding box center [1116, 164] width 180 height 31
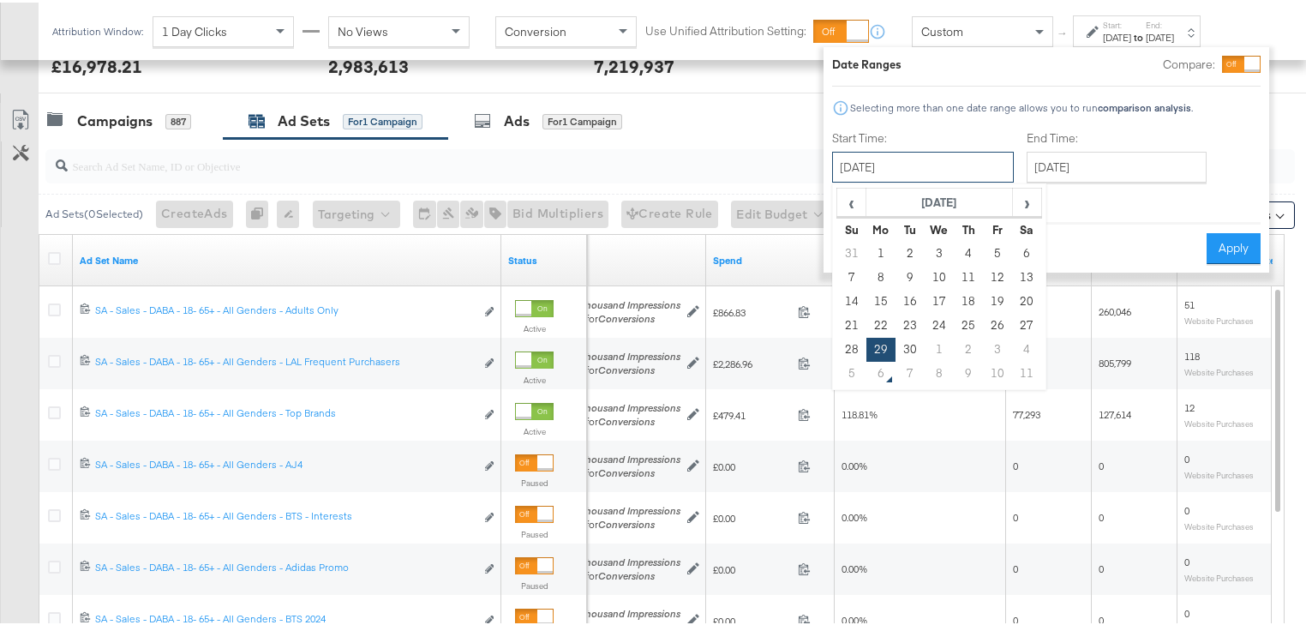
click at [915, 162] on input "[DATE]" at bounding box center [923, 164] width 182 height 31
click at [1027, 202] on span "›" at bounding box center [1026, 200] width 27 height 26
click at [858, 271] on td "5" at bounding box center [851, 275] width 29 height 24
type input "[DATE]"
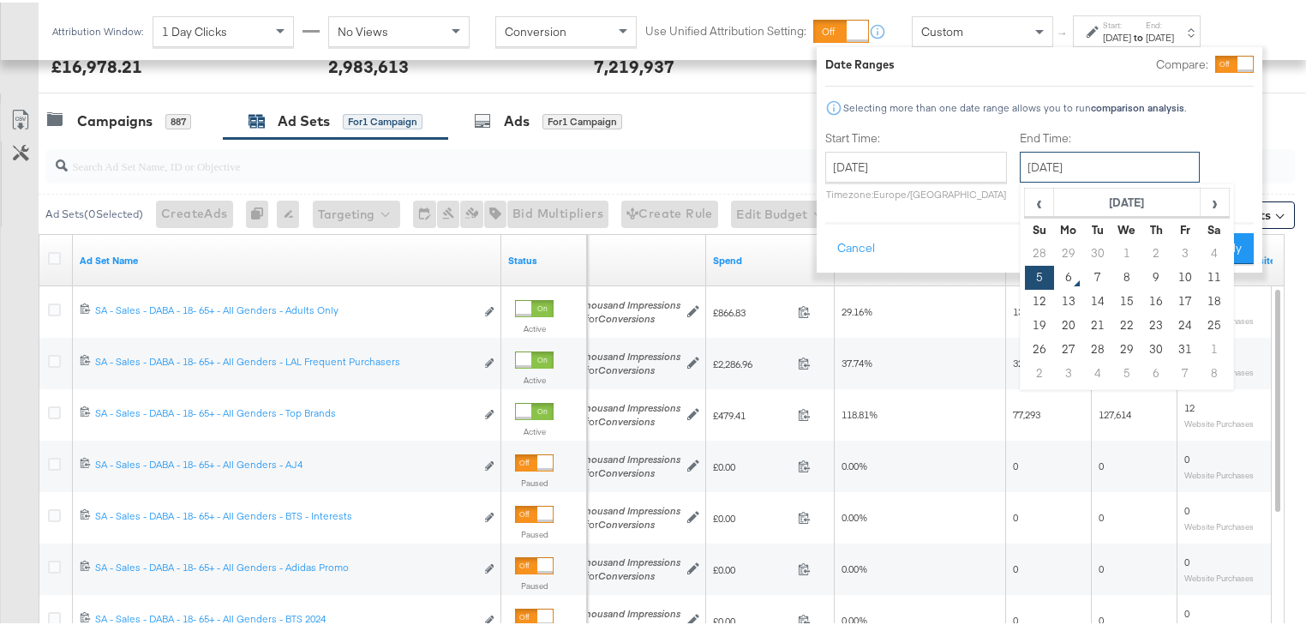
click at [1117, 164] on input "[DATE]" at bounding box center [1109, 164] width 180 height 31
click at [1041, 272] on td "5" at bounding box center [1039, 275] width 29 height 24
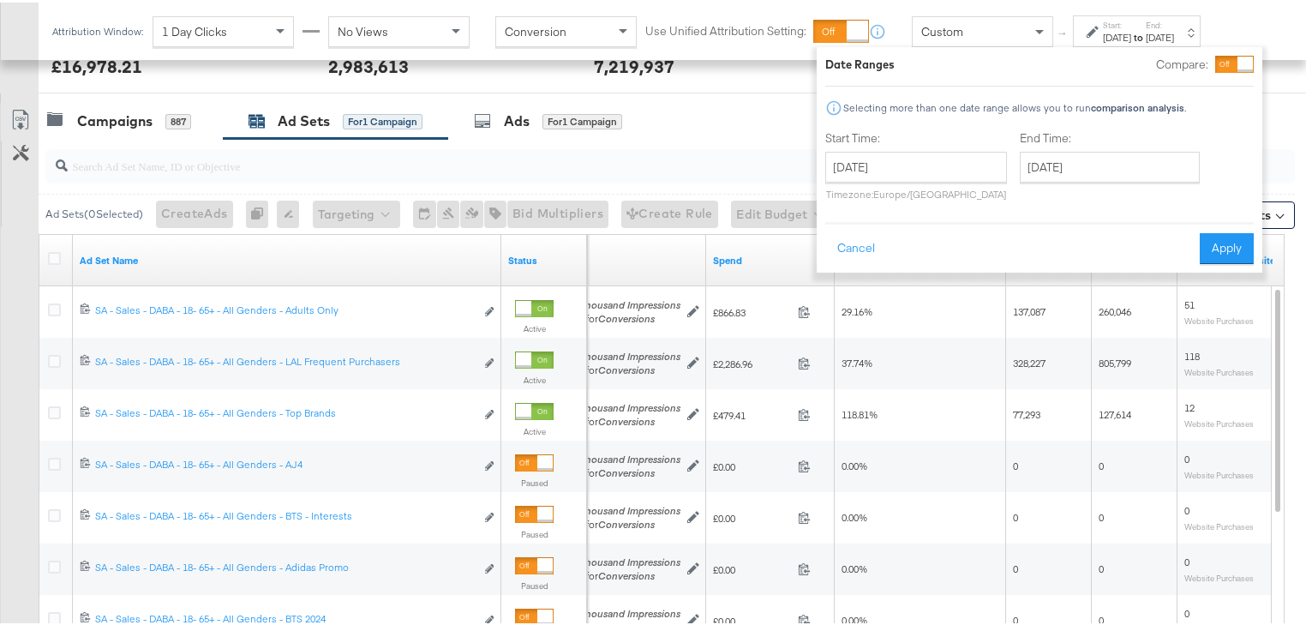
drag, startPoint x: 1236, startPoint y: 240, endPoint x: 1306, endPoint y: 271, distance: 76.7
click at [1236, 240] on button "Apply" at bounding box center [1226, 245] width 54 height 31
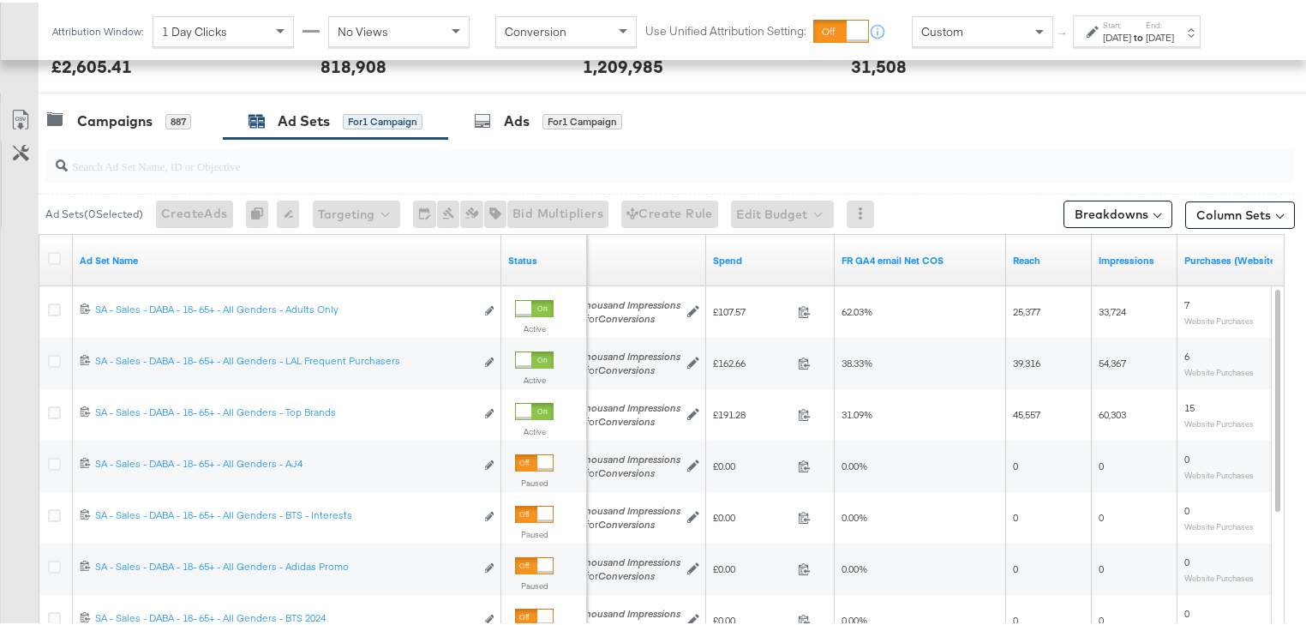
click at [1145, 34] on strong "to" at bounding box center [1138, 34] width 15 height 13
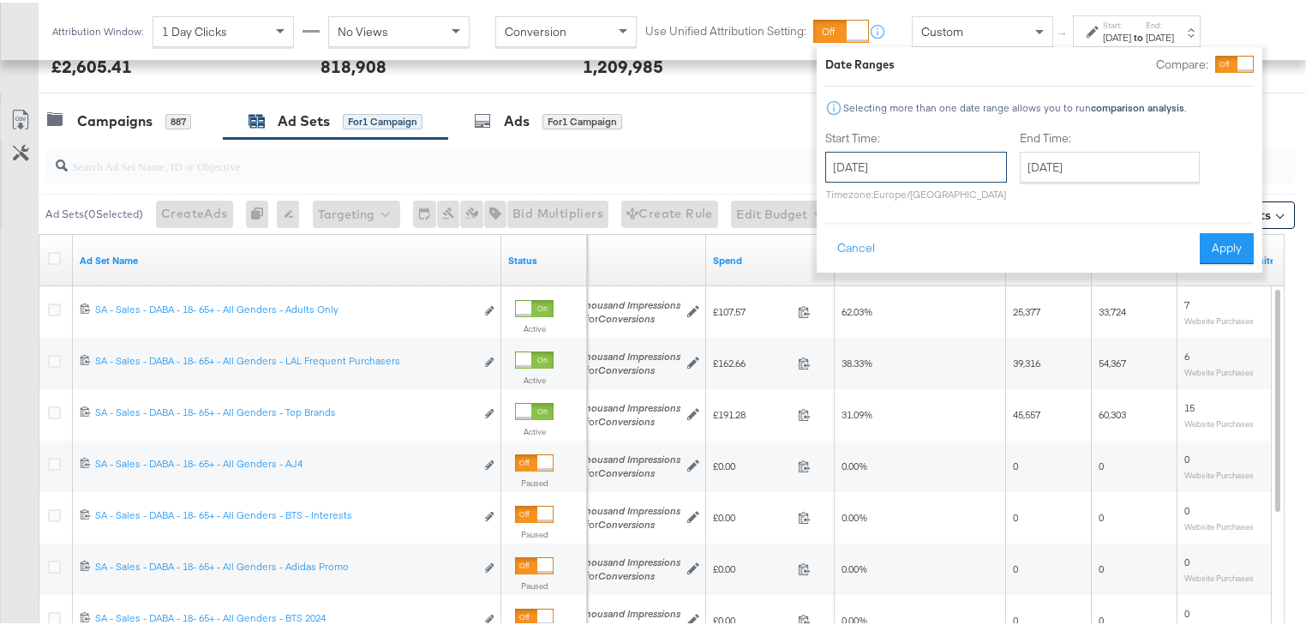
click at [960, 158] on input "[DATE]" at bounding box center [916, 164] width 182 height 31
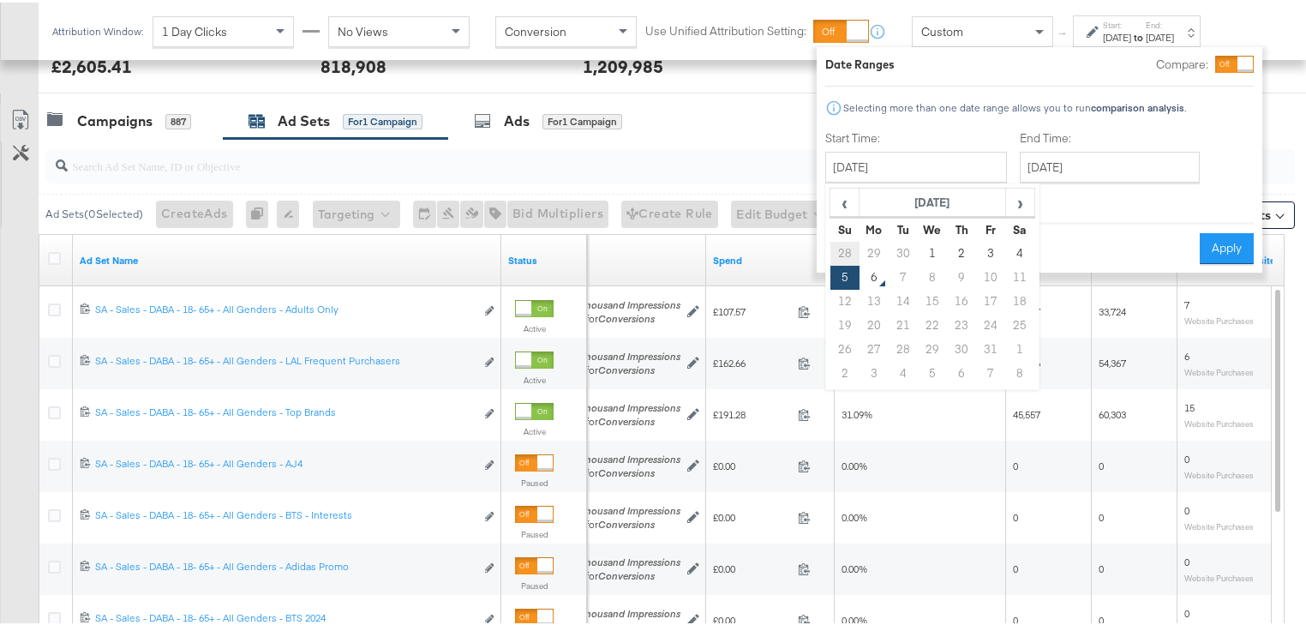
click at [845, 254] on td "28" at bounding box center [844, 251] width 29 height 24
type input "[DATE]"
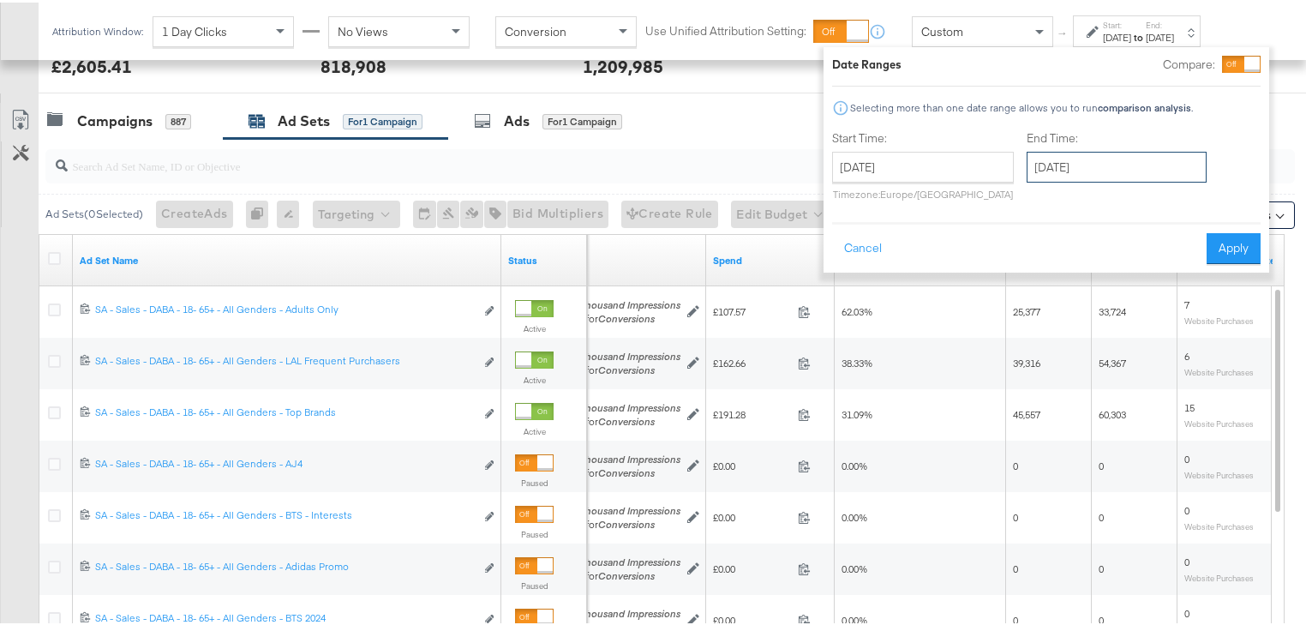
click at [1141, 175] on input "[DATE]" at bounding box center [1116, 164] width 180 height 31
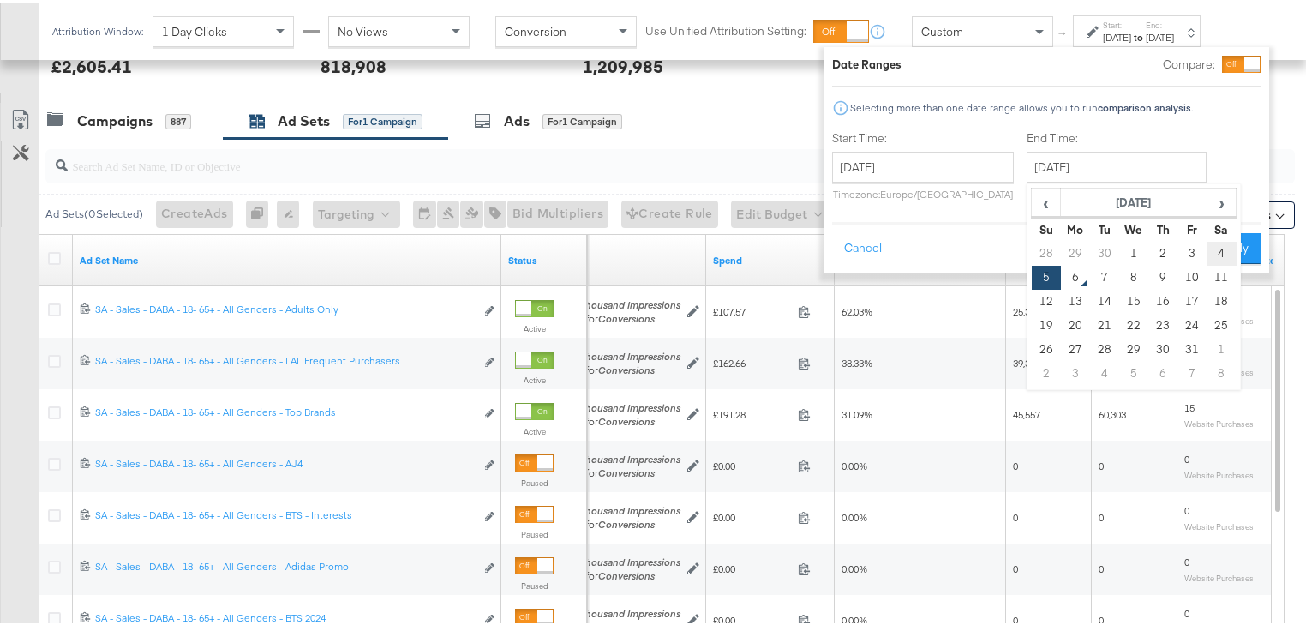
click at [1213, 248] on td "4" at bounding box center [1220, 251] width 29 height 24
type input "[DATE]"
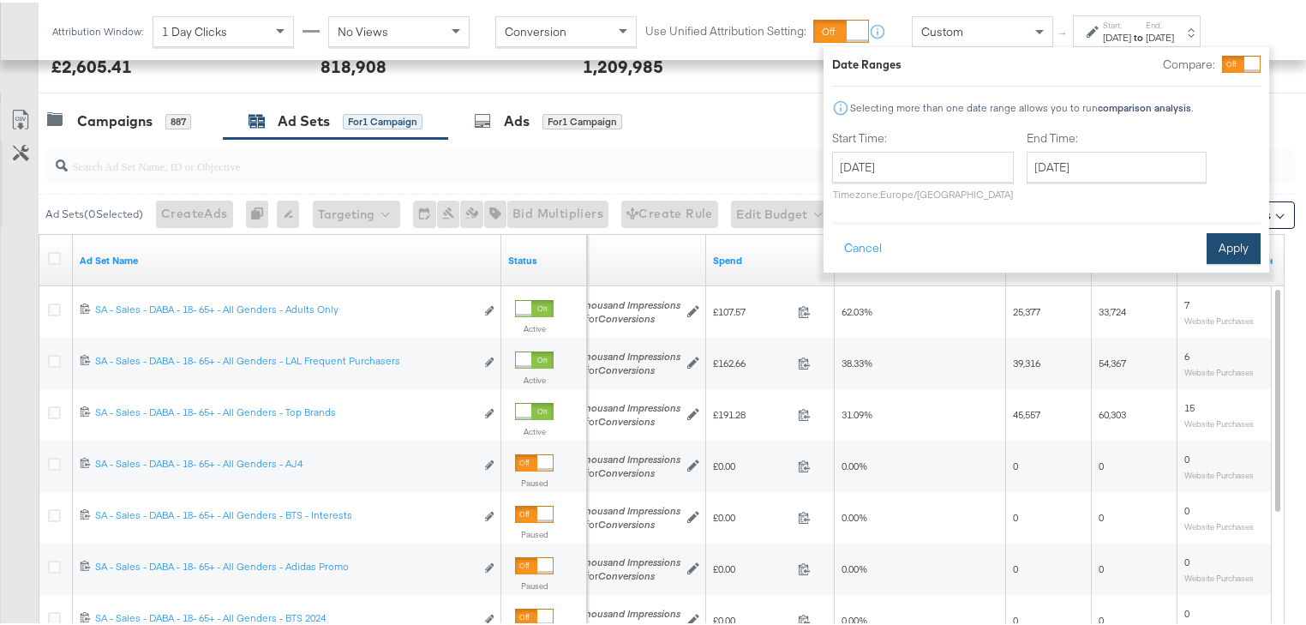
click at [1230, 251] on button "Apply" at bounding box center [1233, 245] width 54 height 31
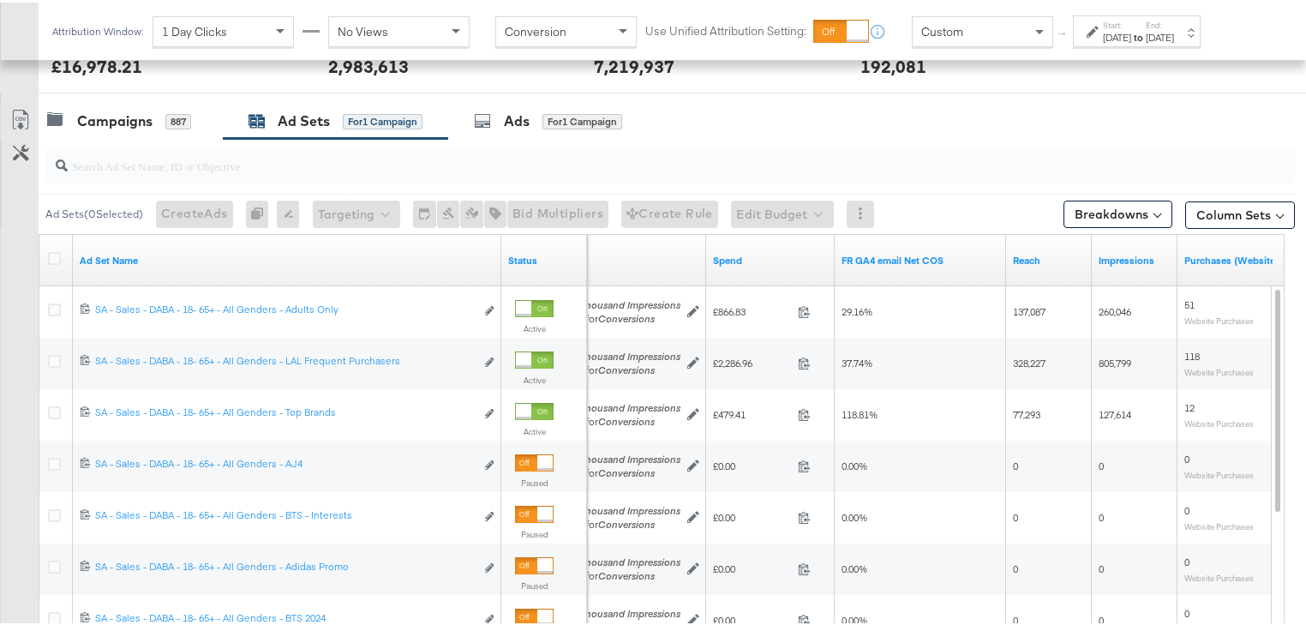
click at [1175, 52] on div "Attribution Window: 1 Day Clicks No Views Conversion Use Unified Attribution Se…" at bounding box center [630, 28] width 1183 height 57
click at [1169, 41] on div "Start: [DATE] to End: [DATE]" at bounding box center [1137, 29] width 128 height 32
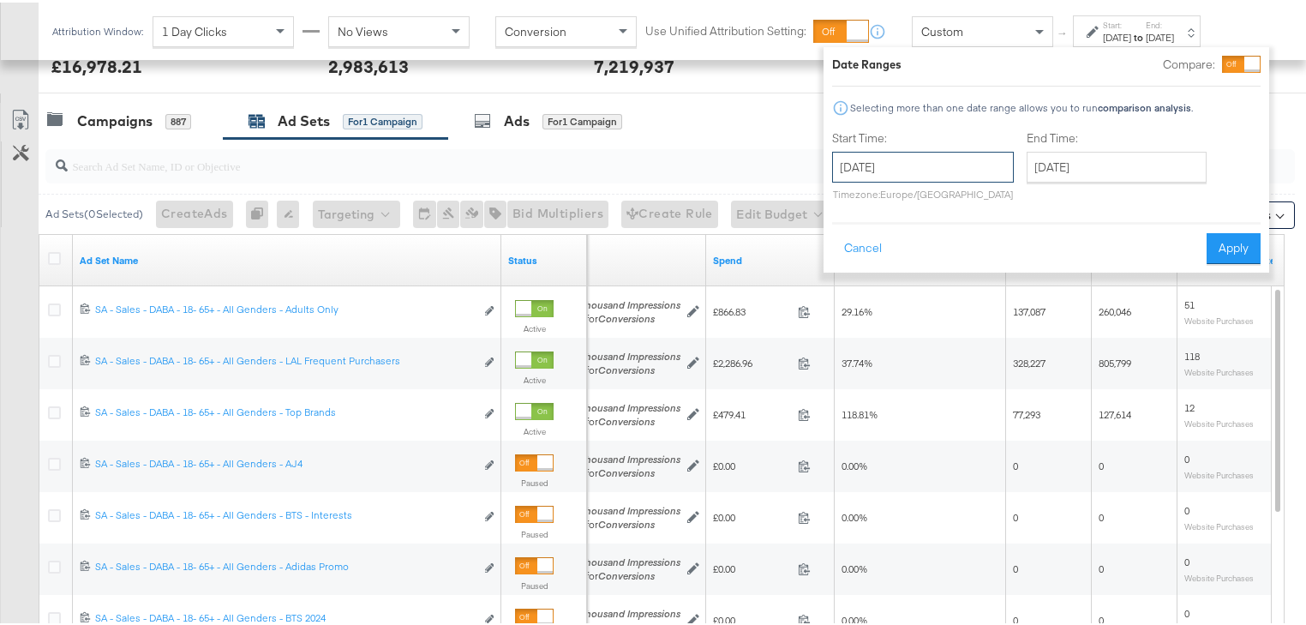
click at [935, 150] on input "[DATE]" at bounding box center [923, 164] width 182 height 31
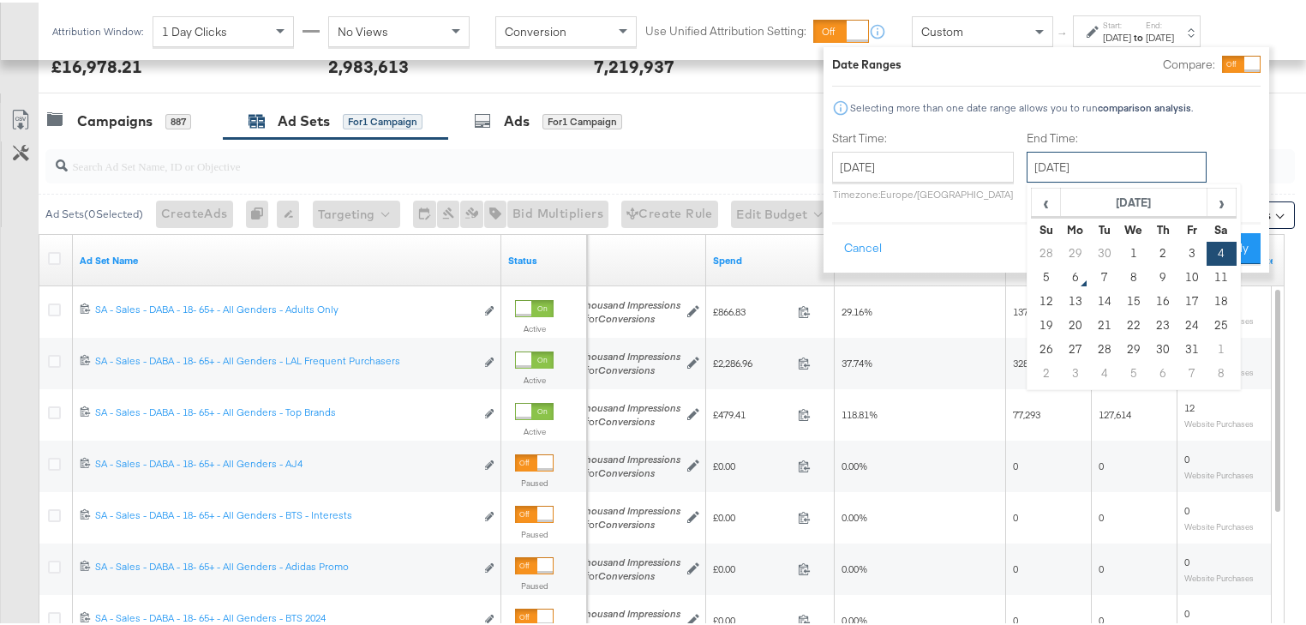
click at [1070, 157] on input "[DATE]" at bounding box center [1116, 164] width 180 height 31
click at [1046, 243] on td "28" at bounding box center [1045, 251] width 29 height 24
type input "[DATE]"
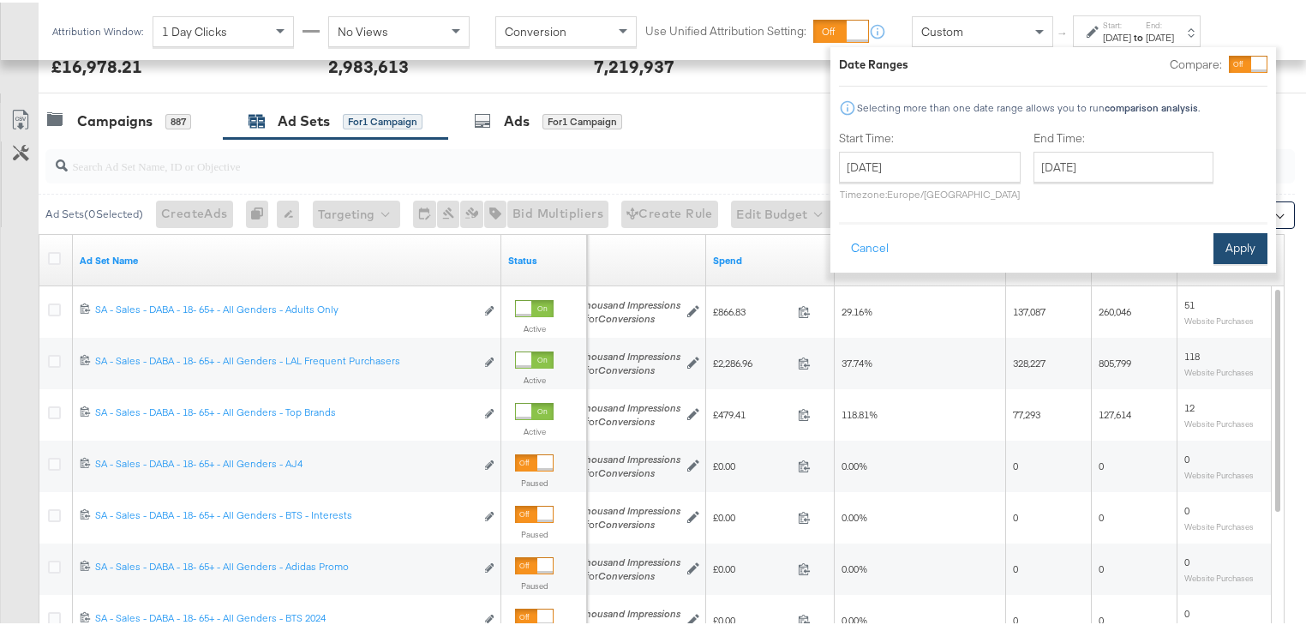
click at [1225, 247] on button "Apply" at bounding box center [1240, 245] width 54 height 31
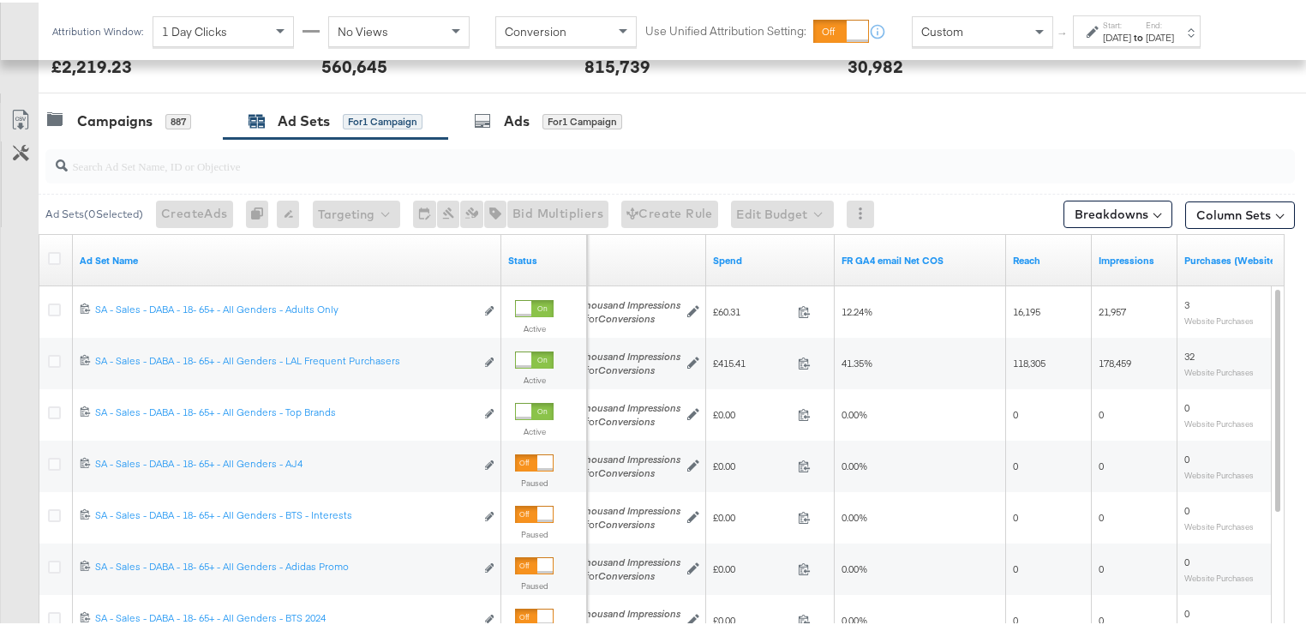
click at [1131, 29] on div "[DATE]" at bounding box center [1117, 35] width 28 height 14
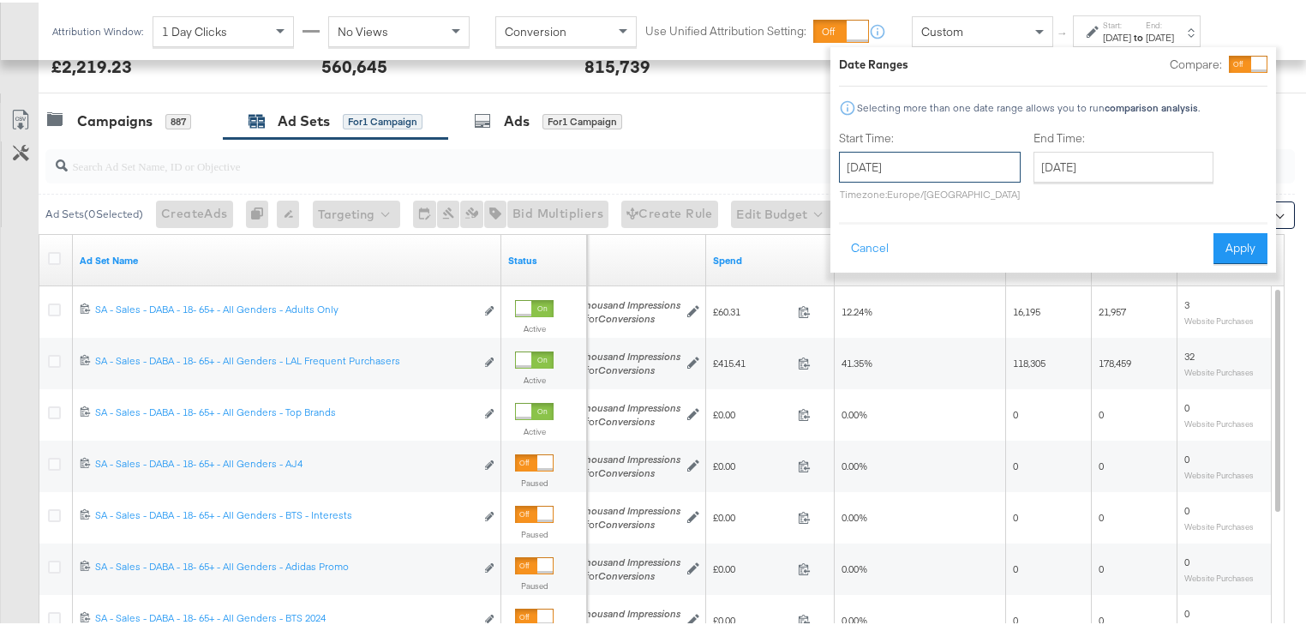
click at [929, 159] on input "[DATE]" at bounding box center [930, 164] width 182 height 31
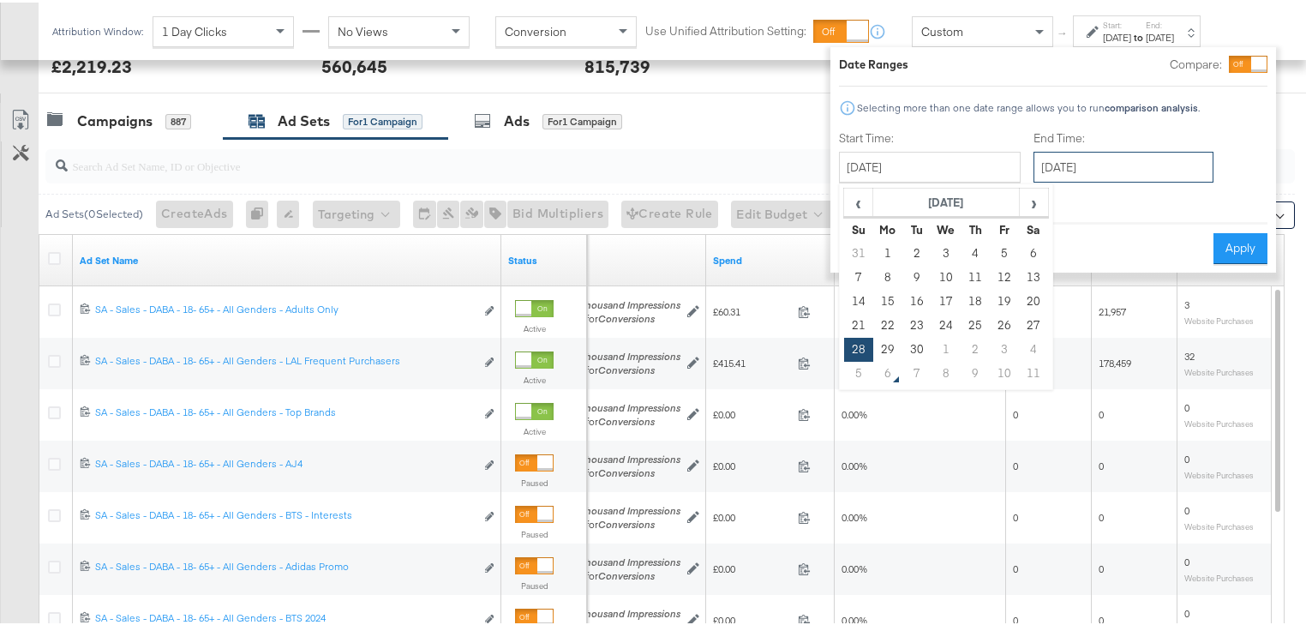
click at [1140, 170] on input "[DATE]" at bounding box center [1123, 164] width 180 height 31
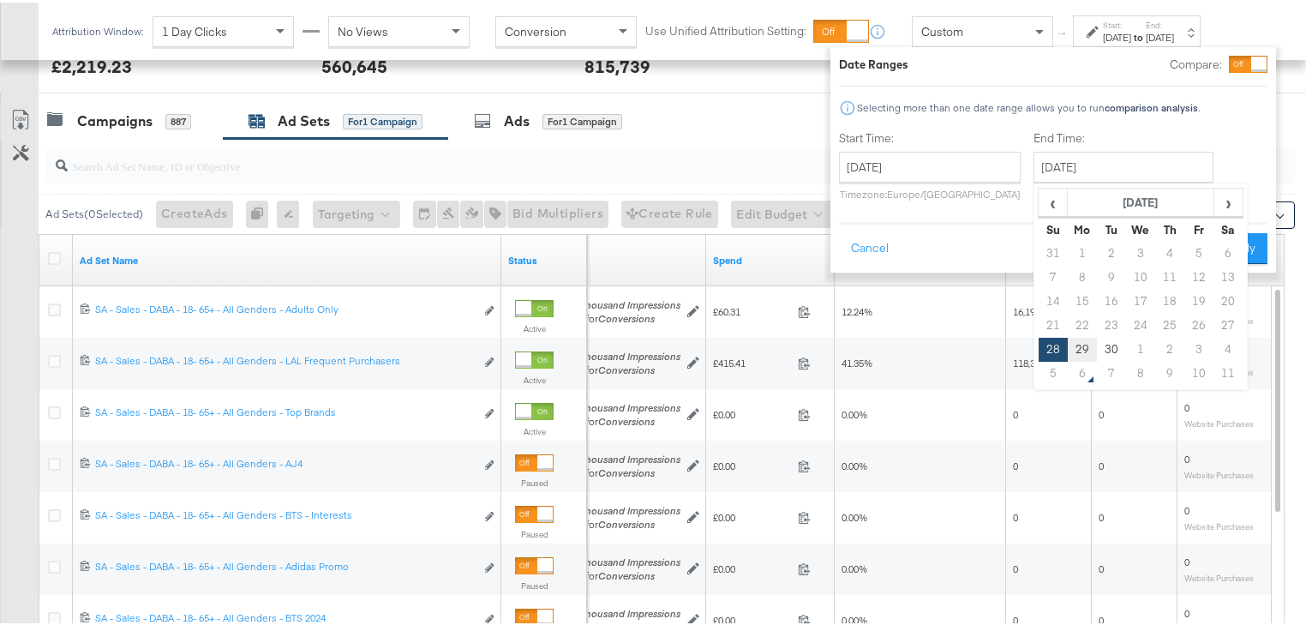
click at [1072, 350] on td "29" at bounding box center [1081, 347] width 29 height 24
type input "[DATE]"
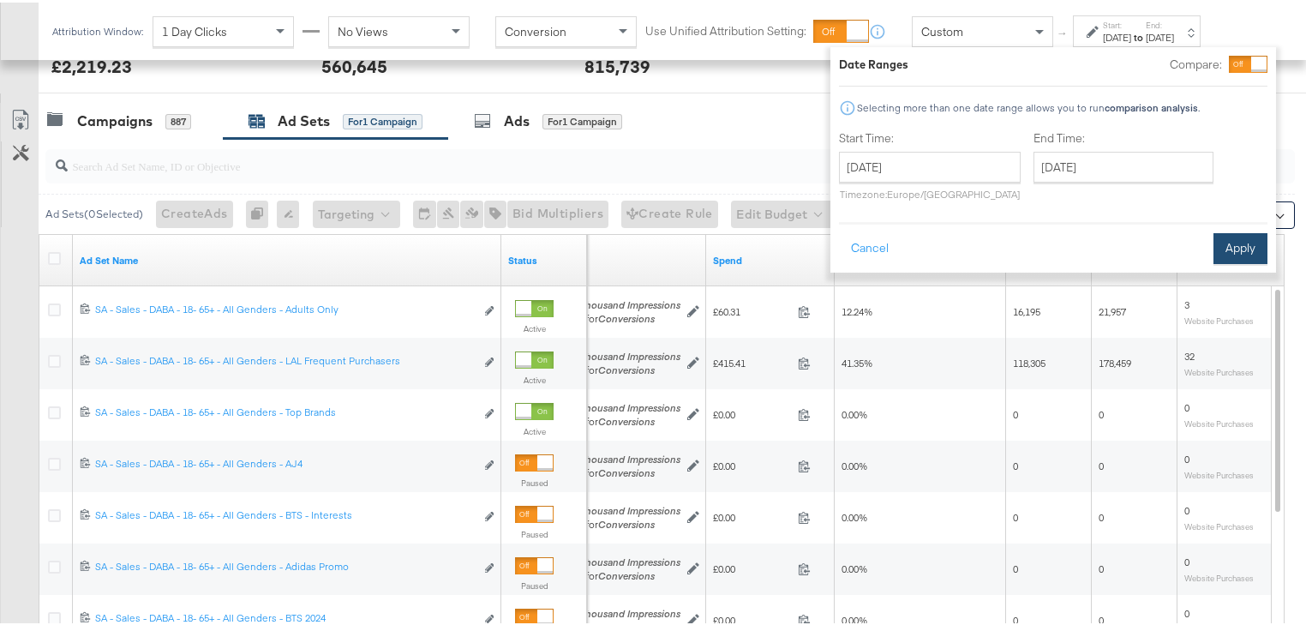
click at [1236, 255] on button "Apply" at bounding box center [1240, 245] width 54 height 31
